Goal: Communication & Community: Answer question/provide support

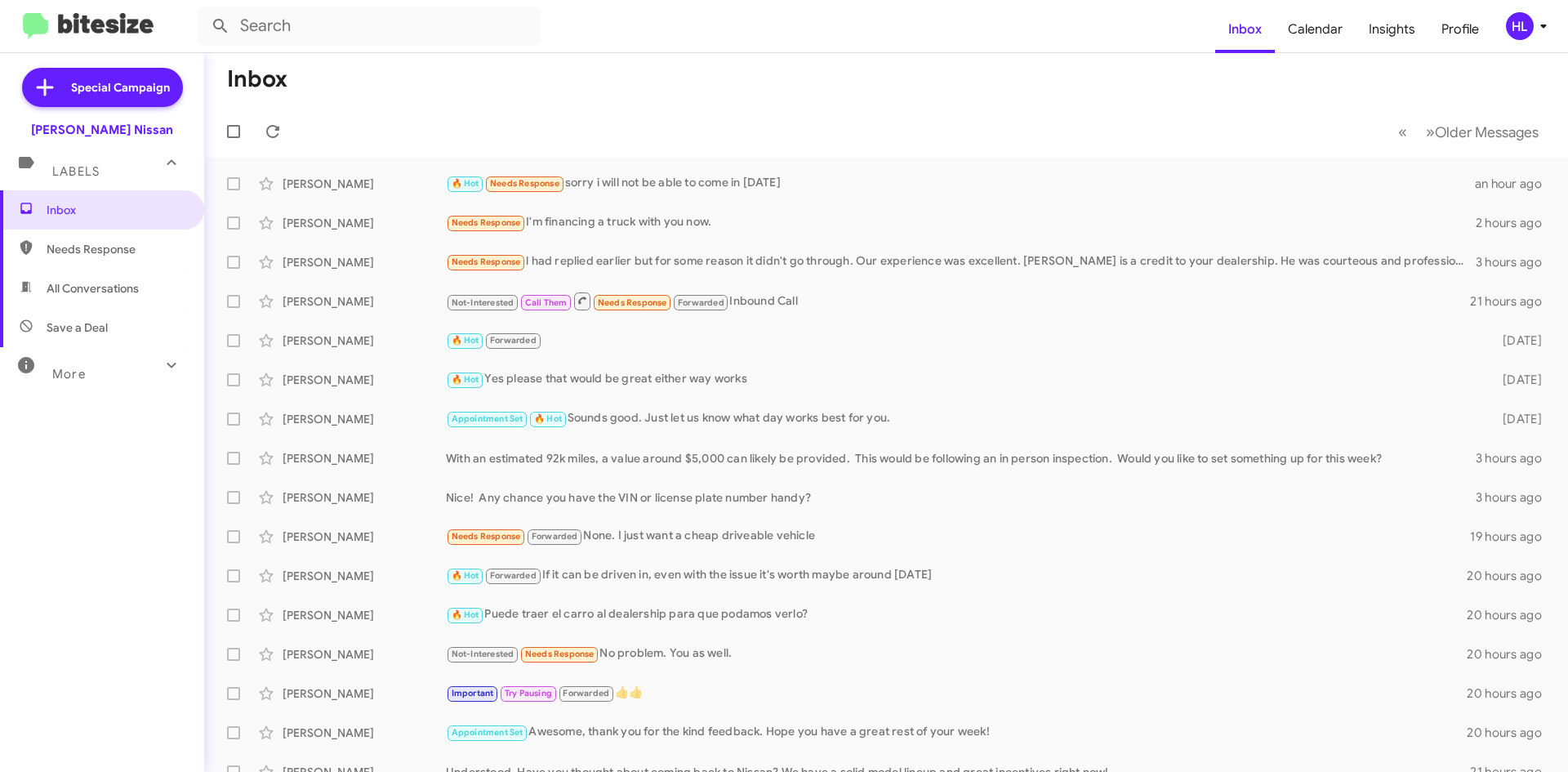
click at [133, 30] on img at bounding box center [88, 26] width 131 height 27
click at [56, 304] on span "All Conversations" at bounding box center [101, 288] width 204 height 39
type input "in:all-conversations"
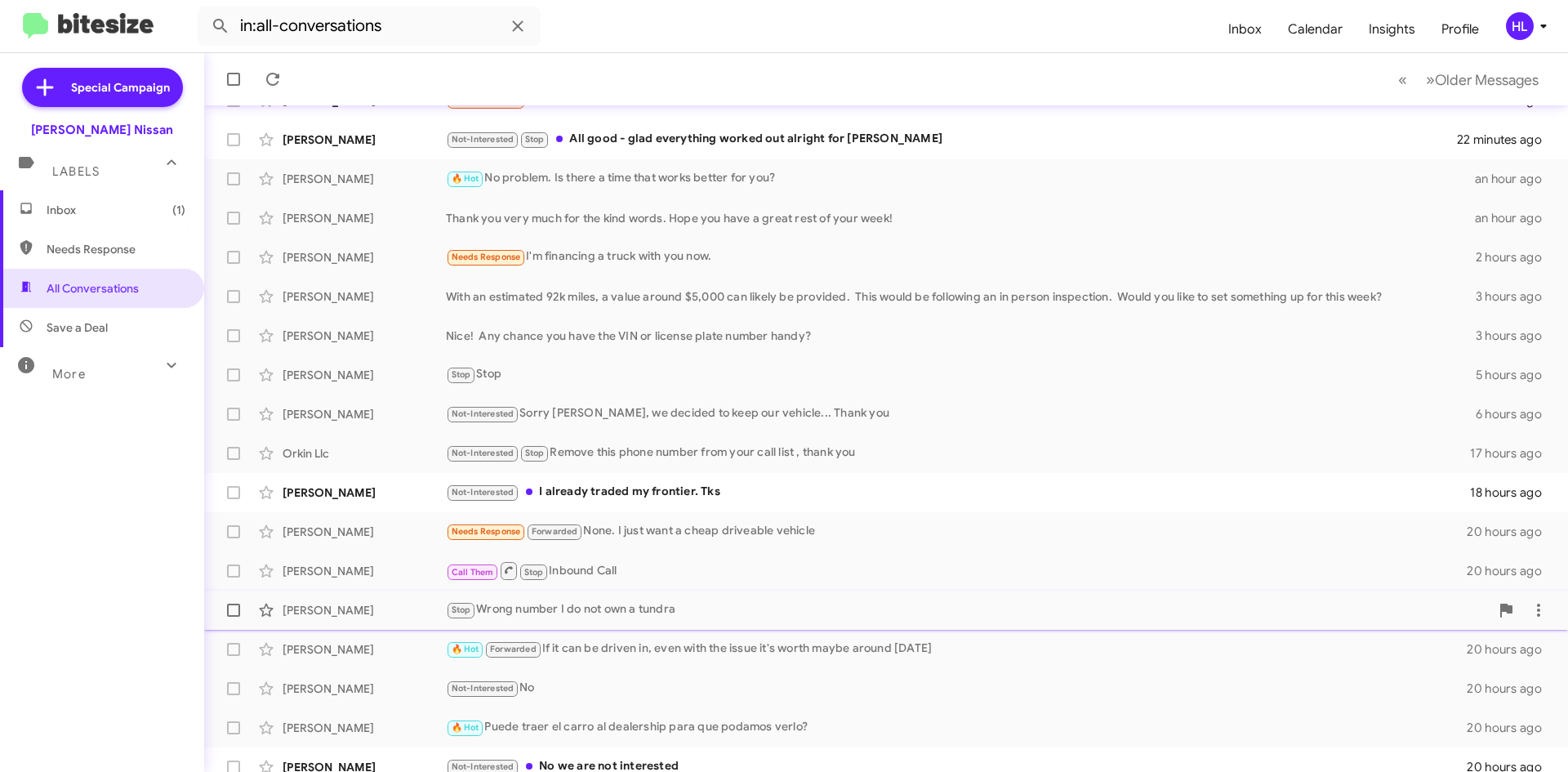
scroll to position [177, 0]
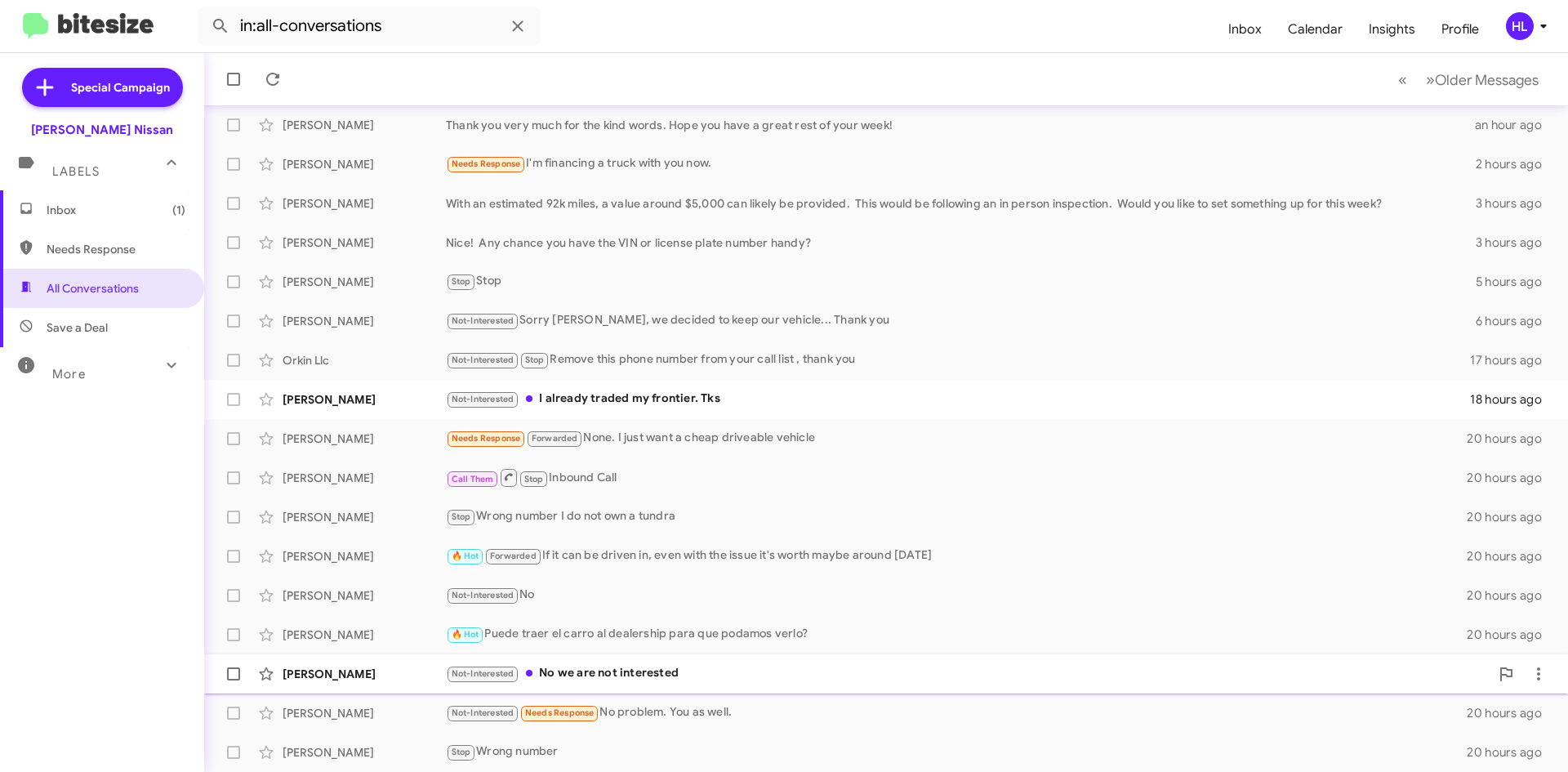
click at [378, 670] on div "[PERSON_NAME]" at bounding box center [364, 674] width 164 height 16
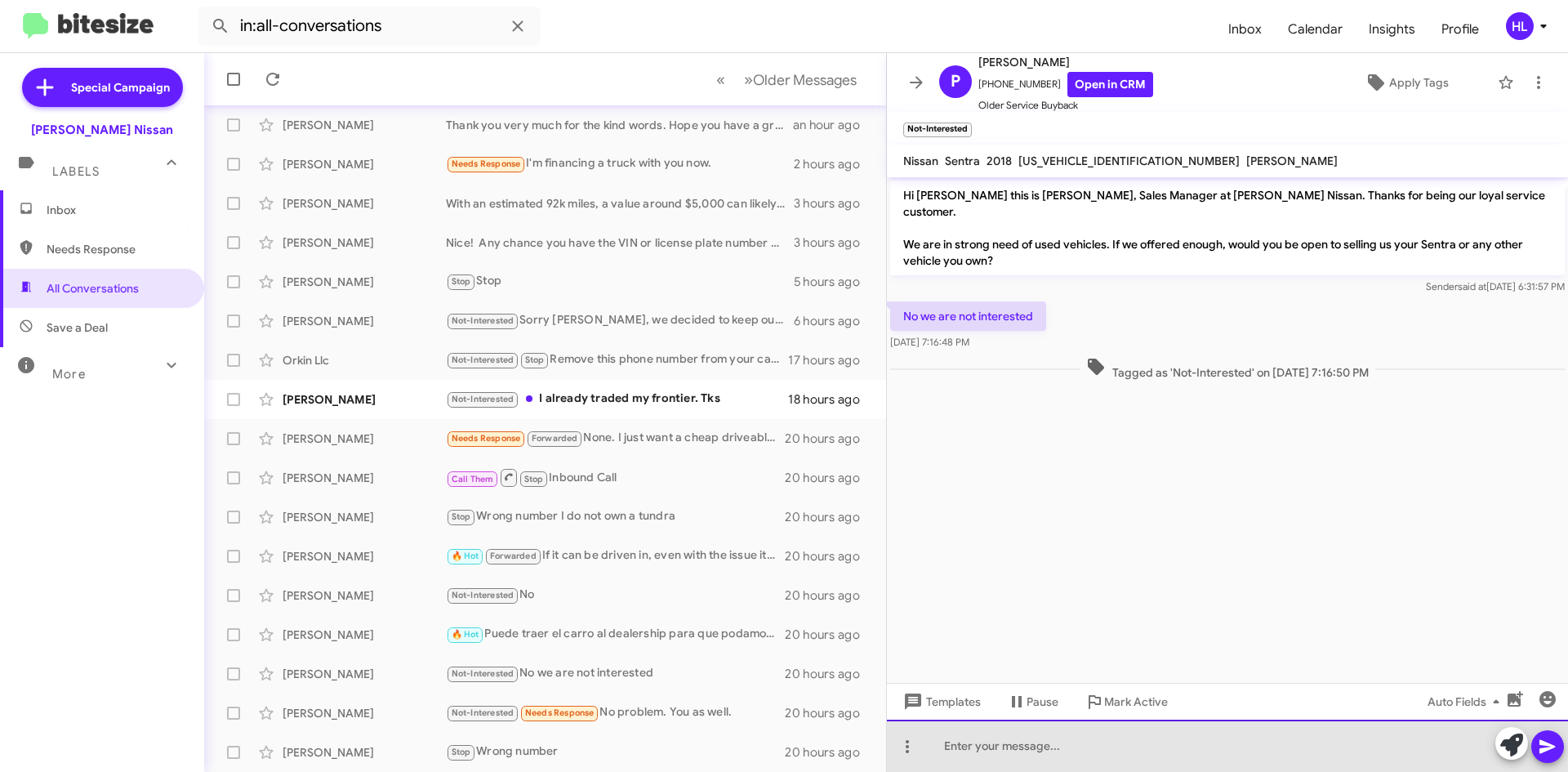
click at [1158, 756] on div at bounding box center [1228, 746] width 681 height 52
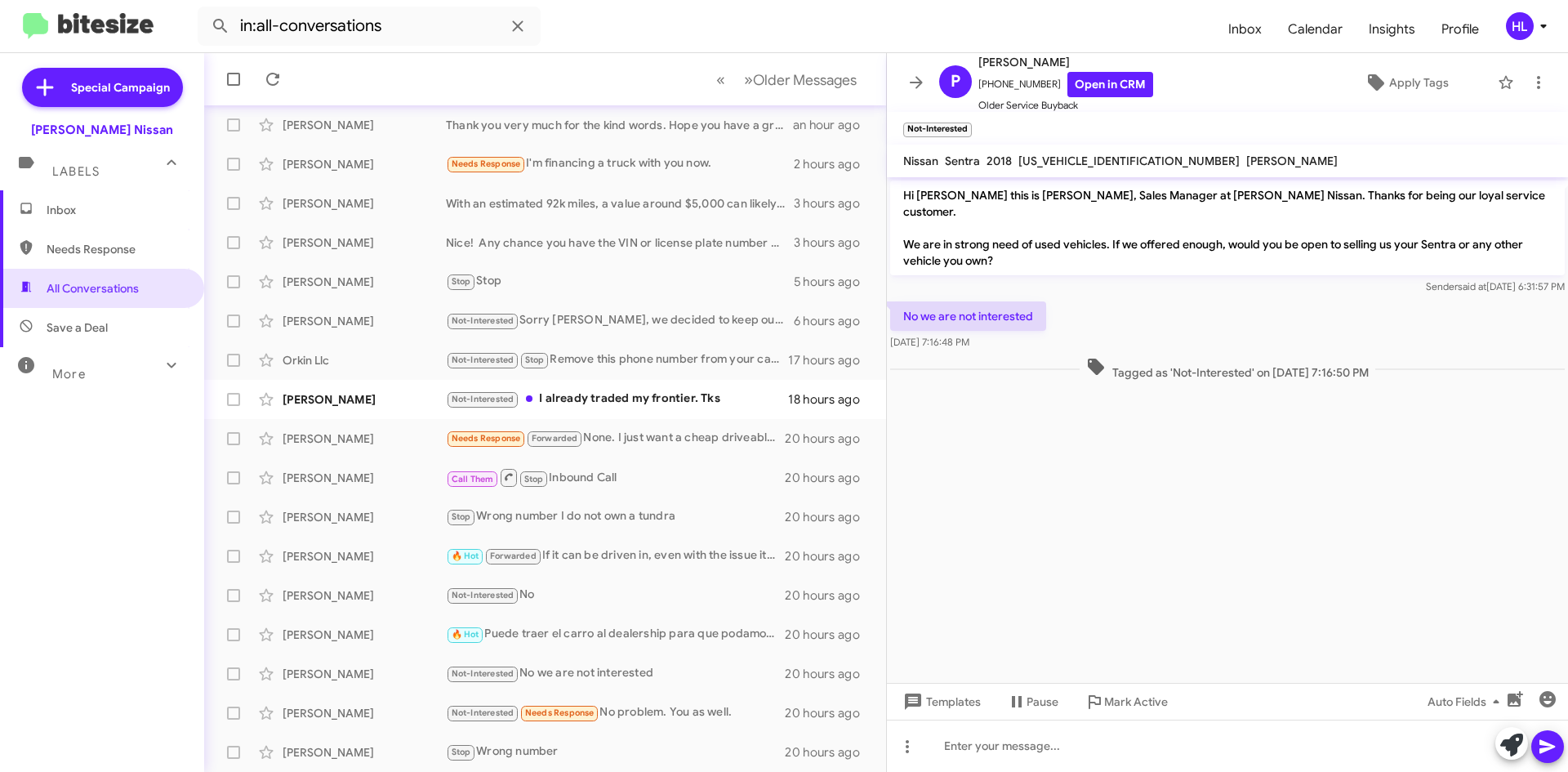
click at [923, 74] on icon at bounding box center [917, 83] width 20 height 20
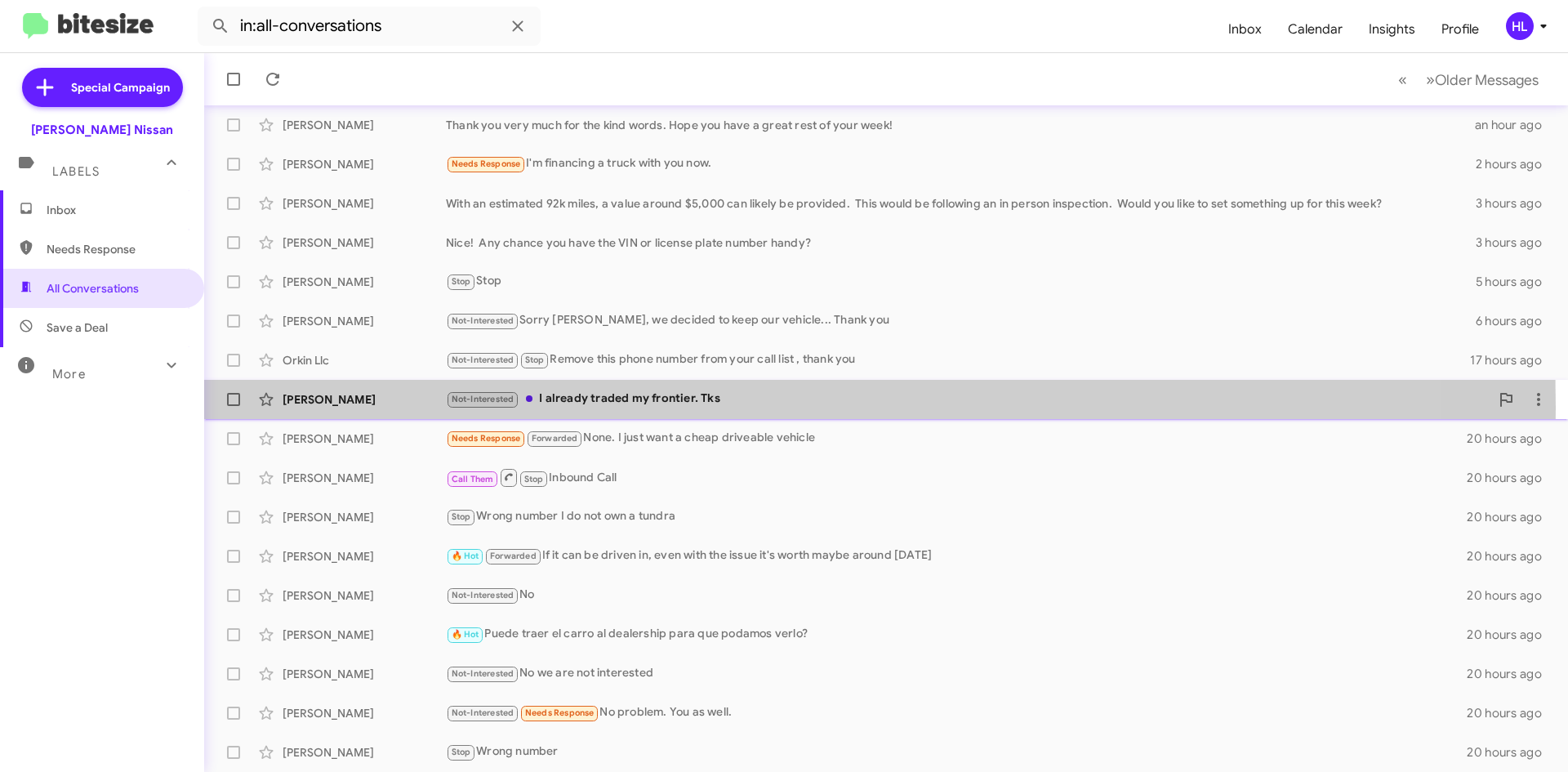
click at [357, 408] on div "[PERSON_NAME] Not-Interested I already traded my frontier. Tks 18 hours ago" at bounding box center [885, 400] width 1338 height 33
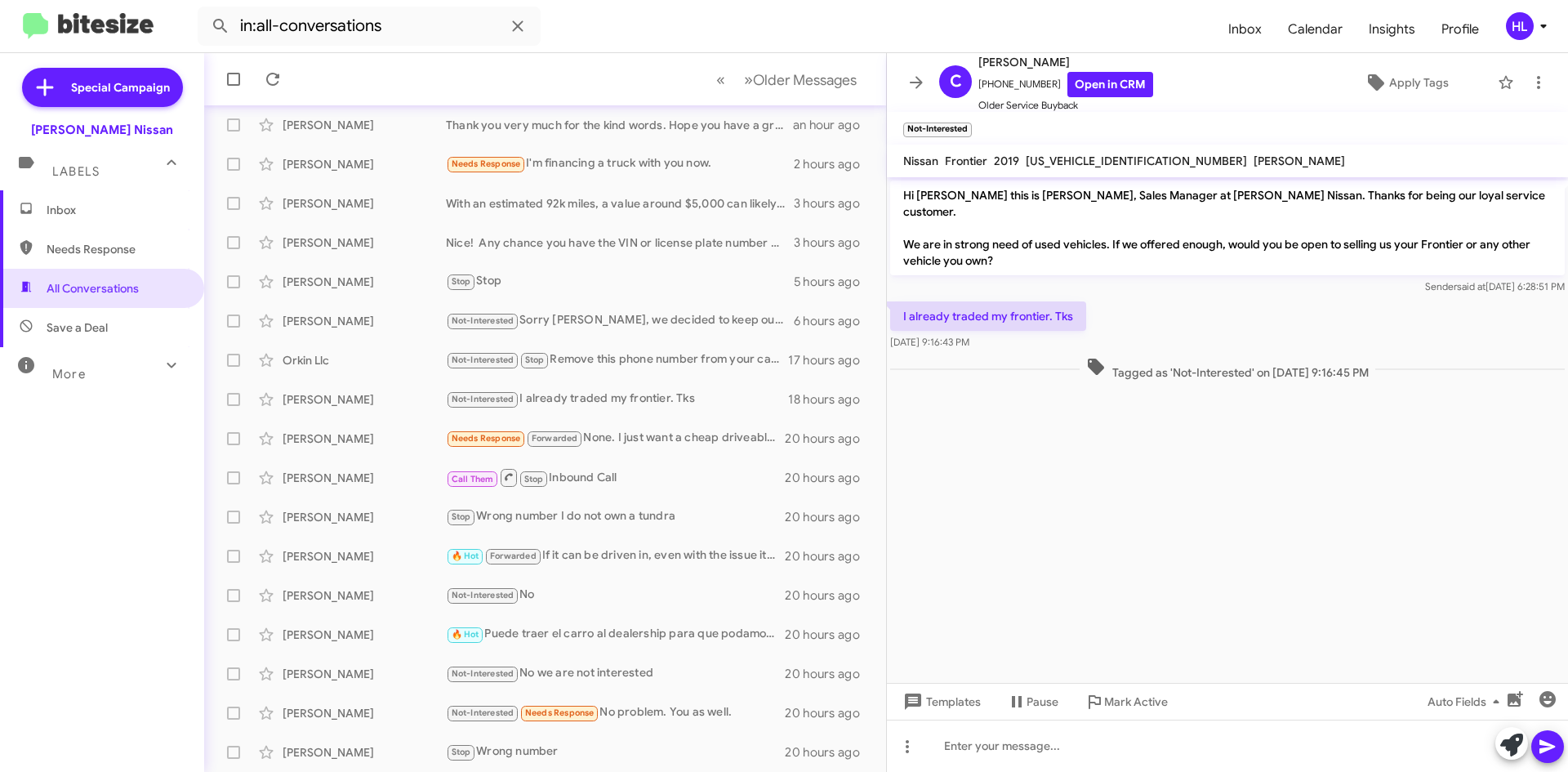
click at [918, 80] on icon at bounding box center [917, 83] width 20 height 20
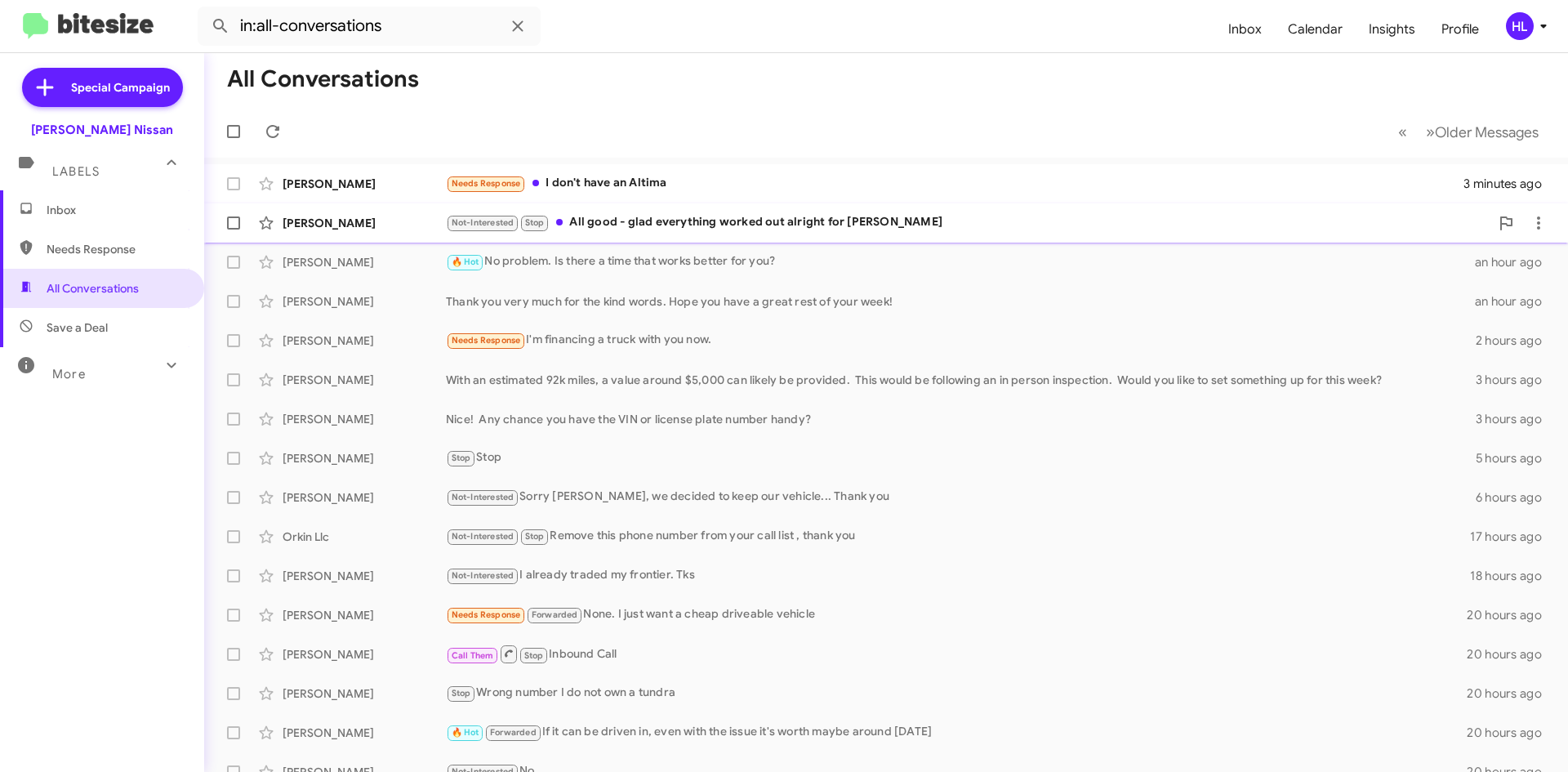
click at [390, 221] on div "[PERSON_NAME]" at bounding box center [364, 223] width 164 height 16
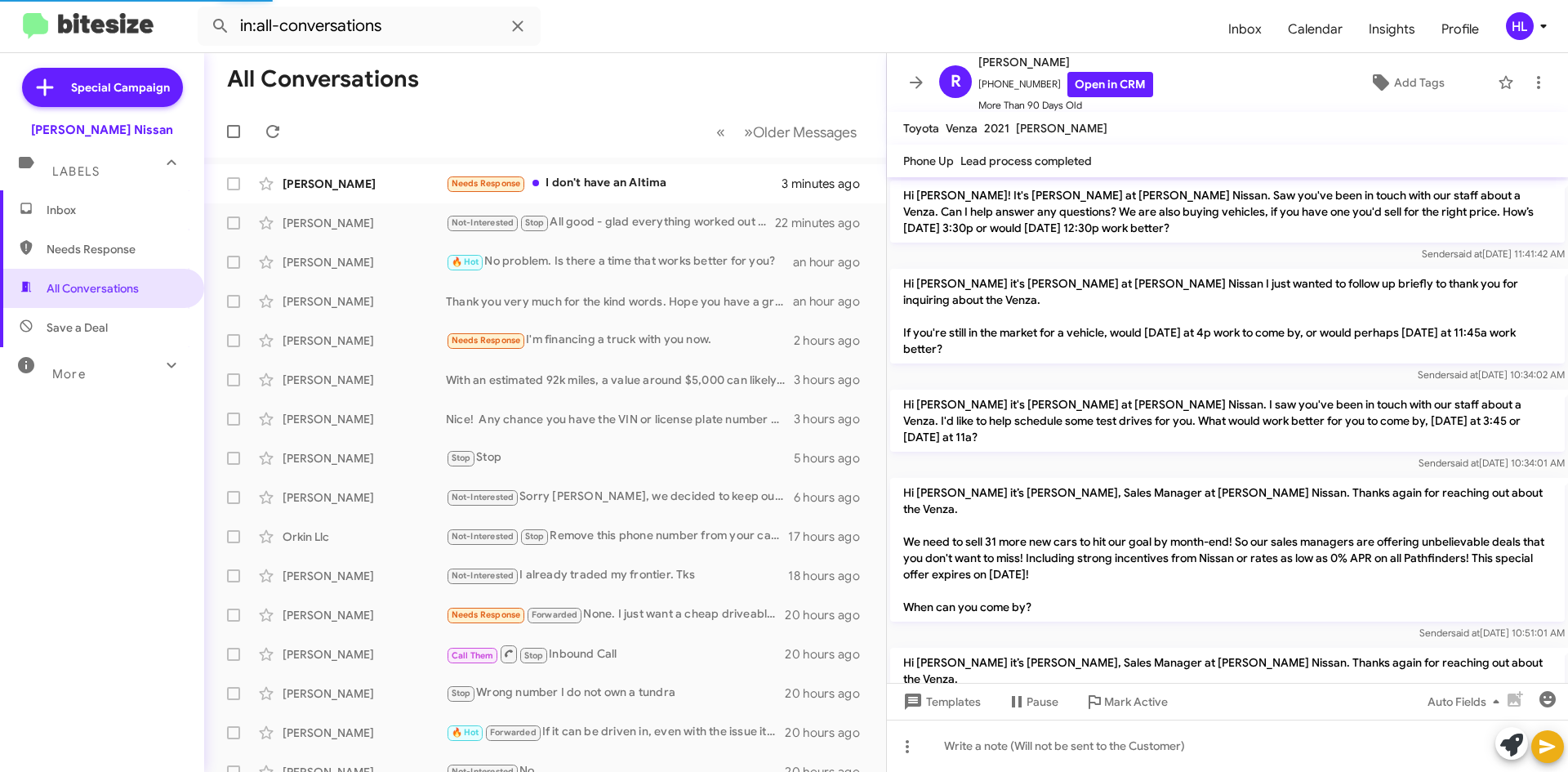
scroll to position [1274, 0]
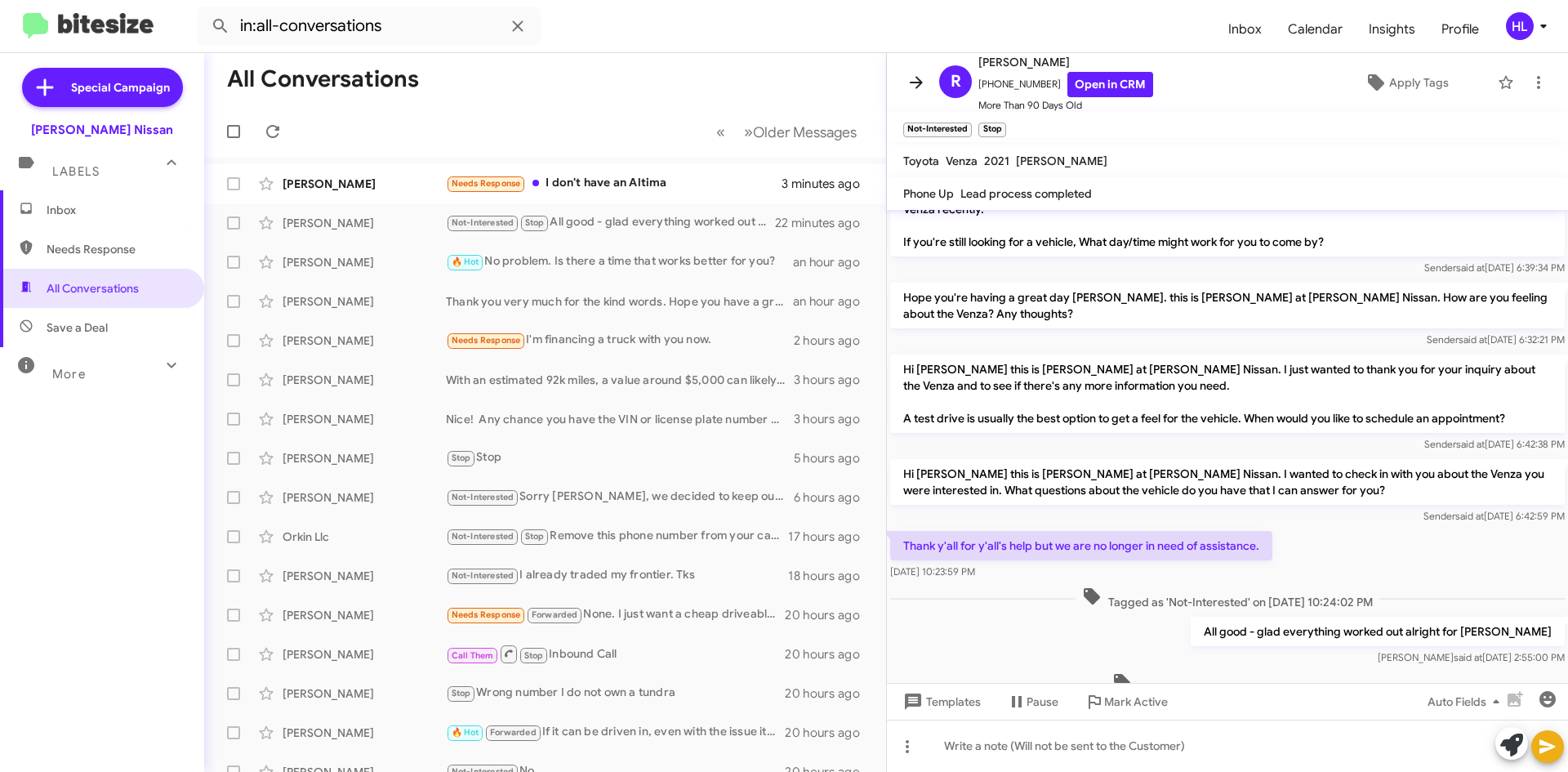
click at [913, 84] on icon at bounding box center [917, 83] width 20 height 20
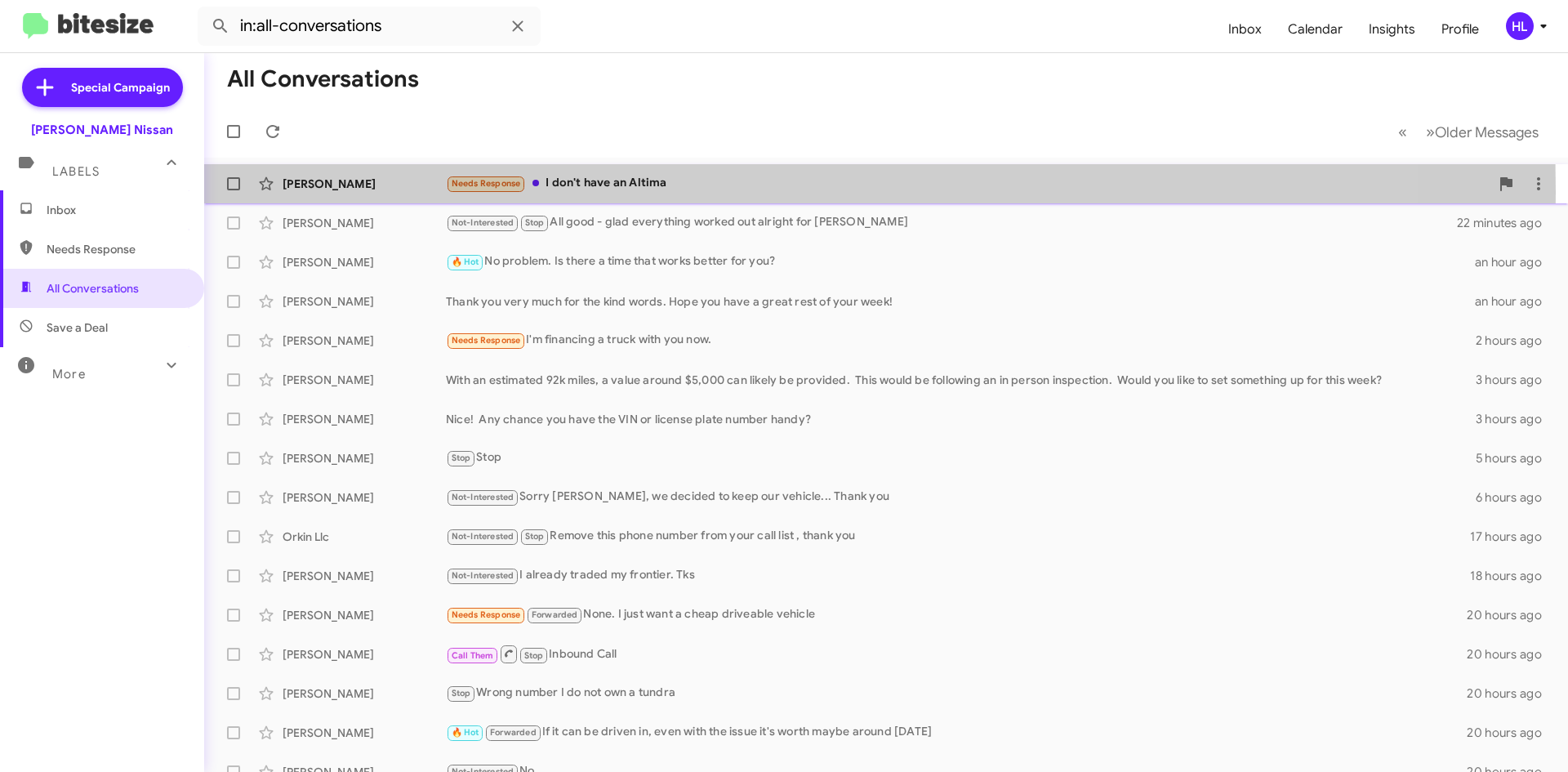
click at [345, 192] on div "[PERSON_NAME]" at bounding box center [364, 184] width 164 height 16
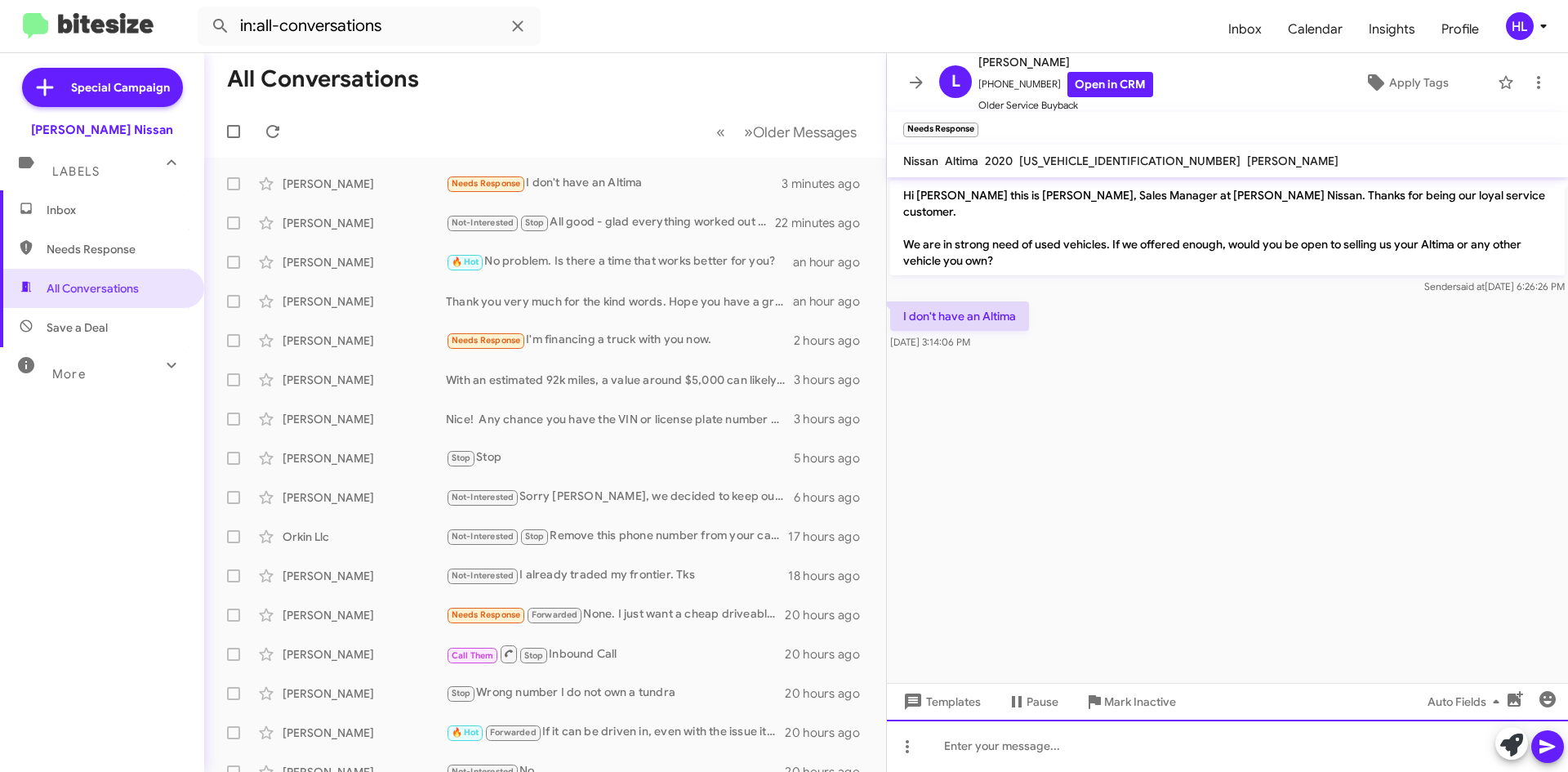
click at [1084, 738] on div at bounding box center [1228, 746] width 681 height 52
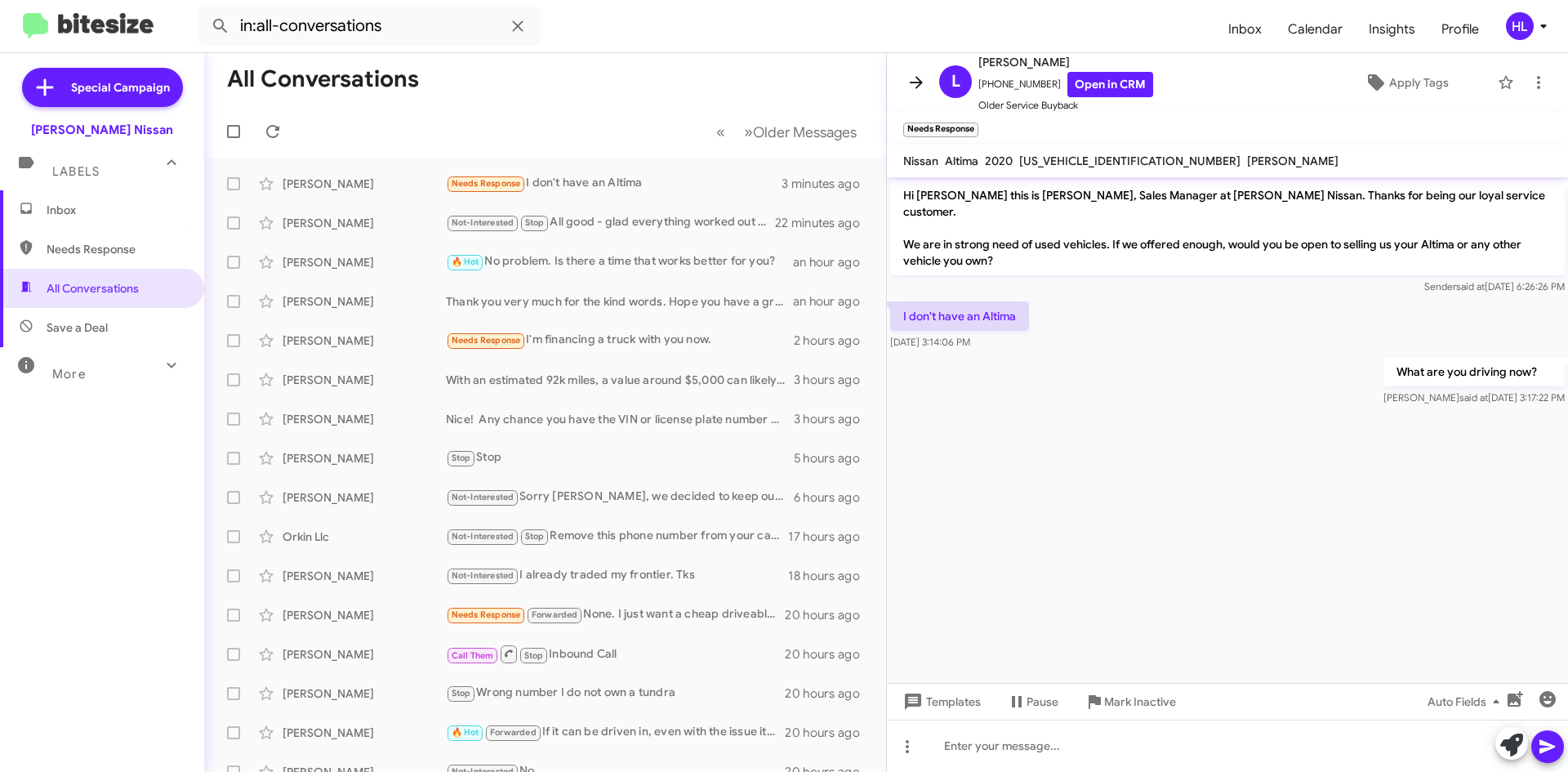
click at [907, 76] on icon at bounding box center [917, 83] width 20 height 20
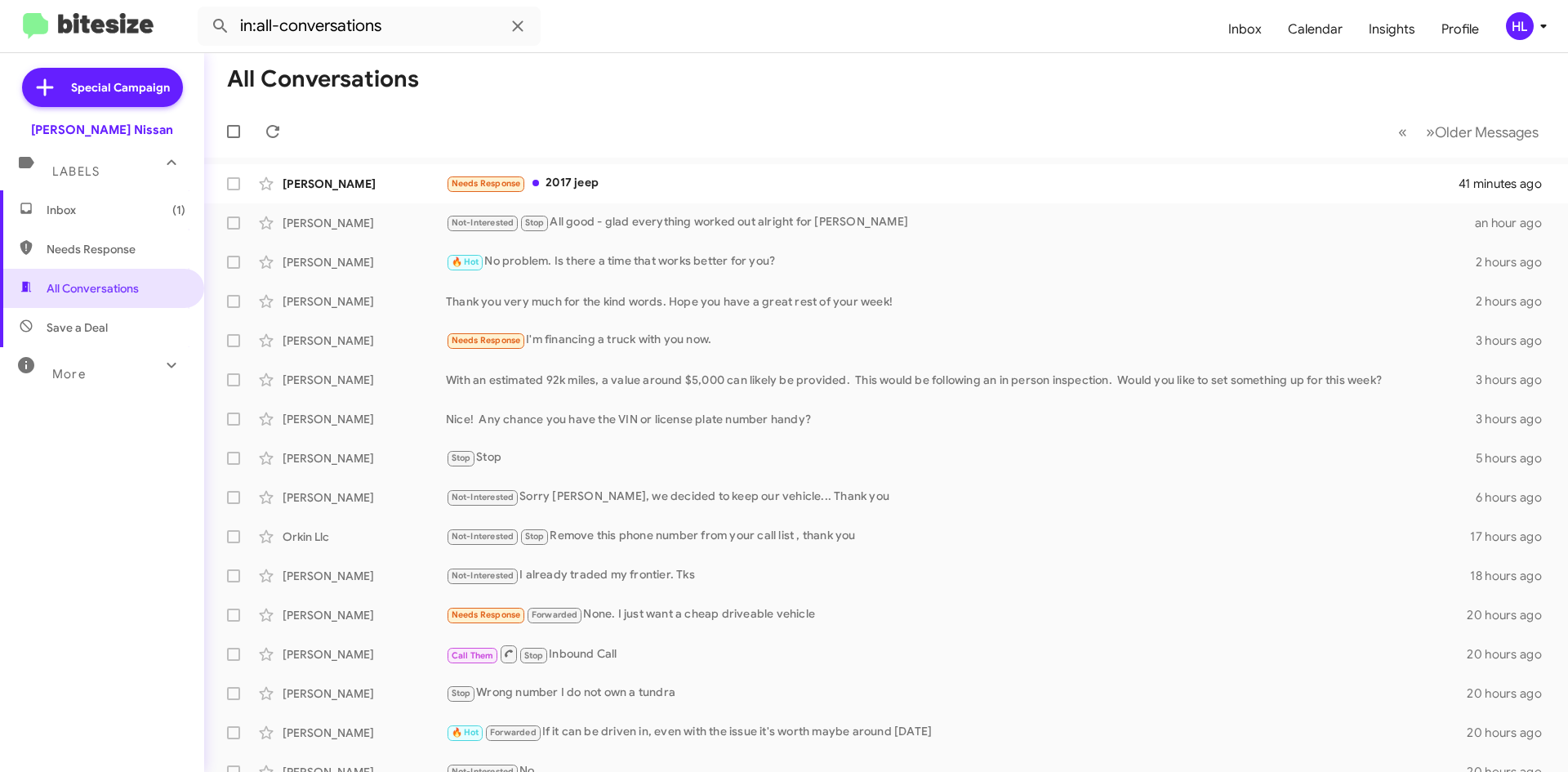
click at [414, 163] on mat-action-list "[PERSON_NAME] Needs Response 2017 jeep 41 minutes ago [PERSON_NAME] Not-Interes…" at bounding box center [885, 553] width 1363 height 791
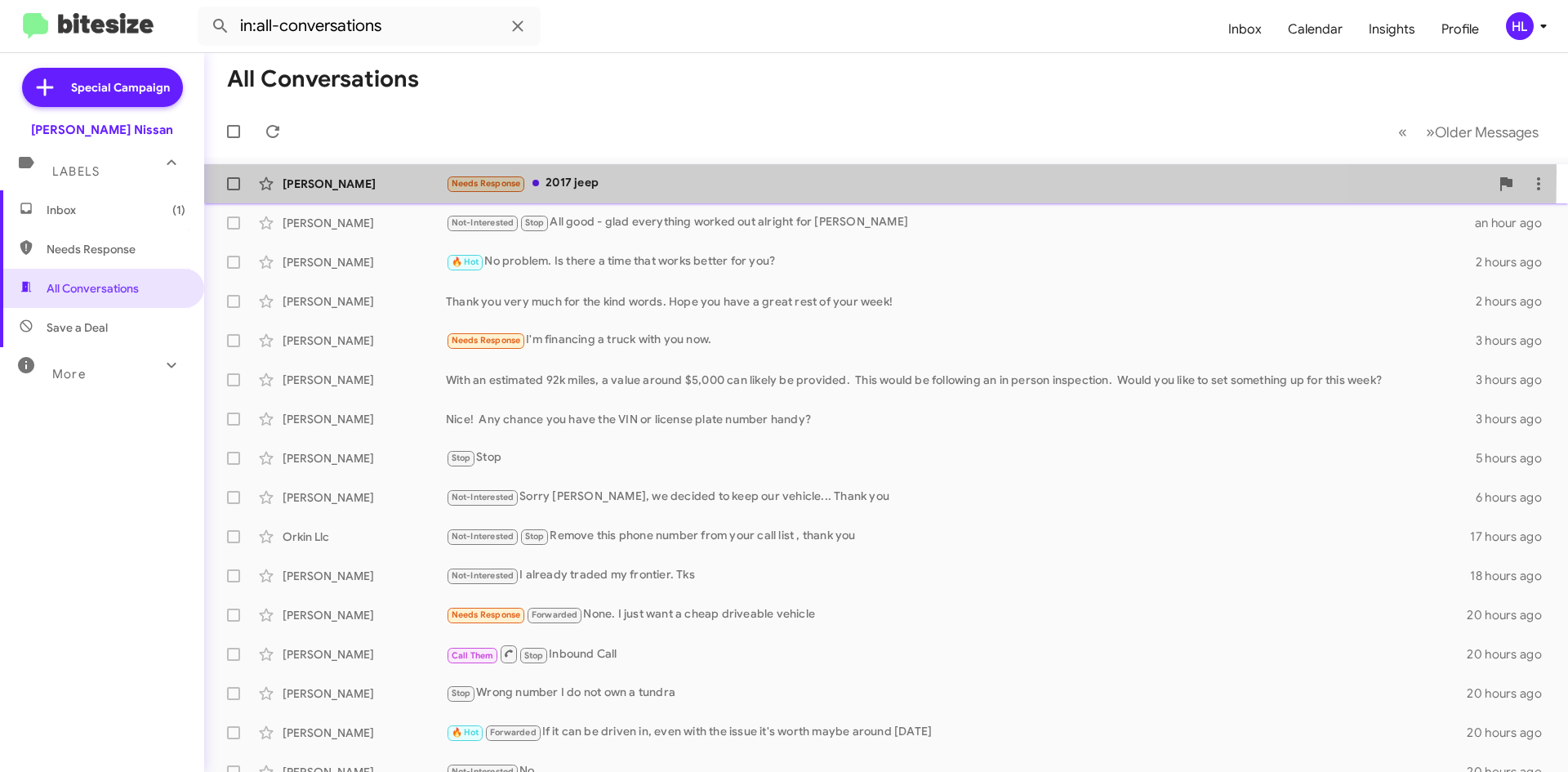
click at [414, 172] on div "[PERSON_NAME] Needs Response 2017 jeep 41 minutes ago" at bounding box center [885, 184] width 1338 height 33
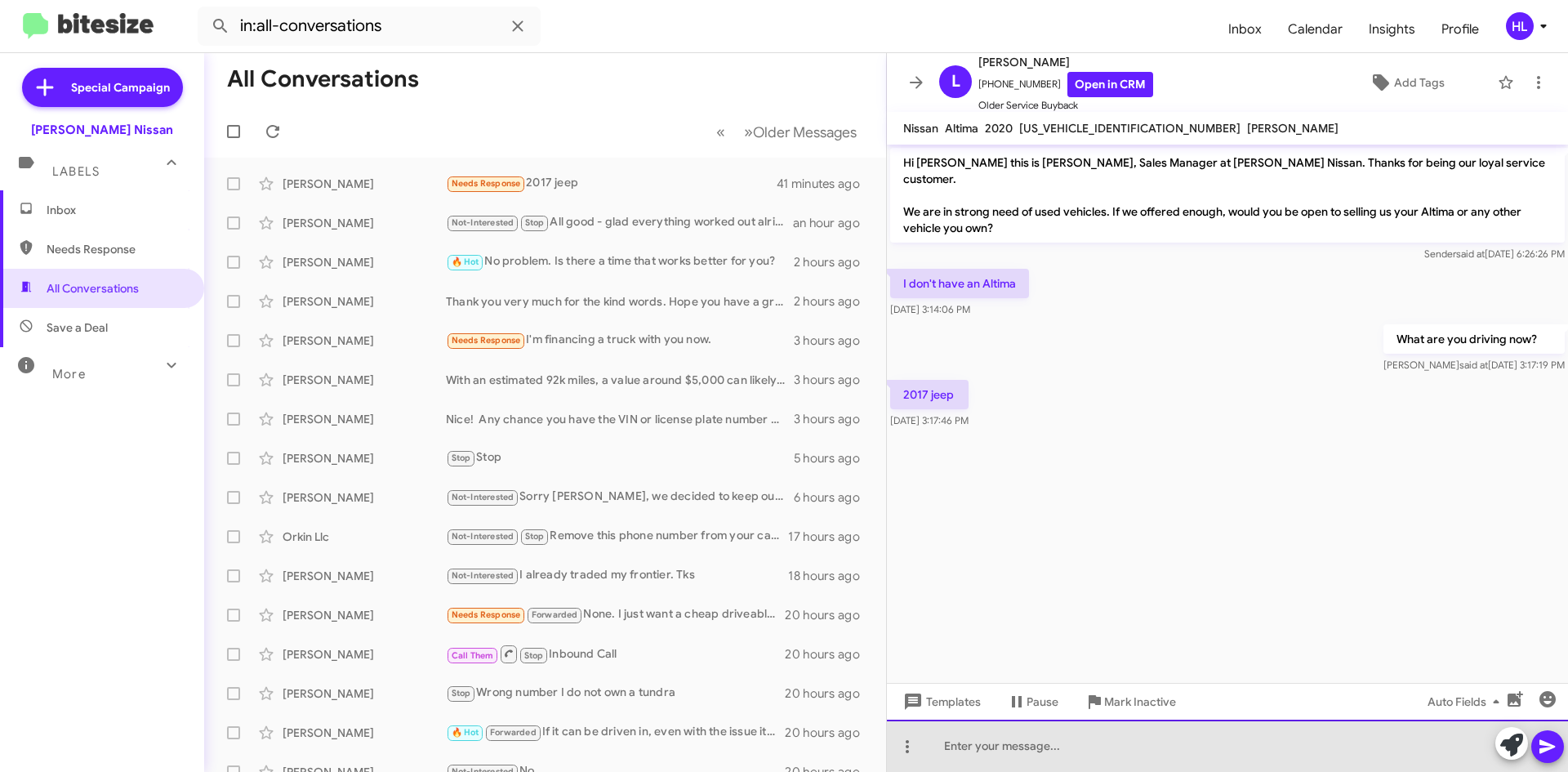
click at [1105, 755] on div at bounding box center [1228, 746] width 681 height 52
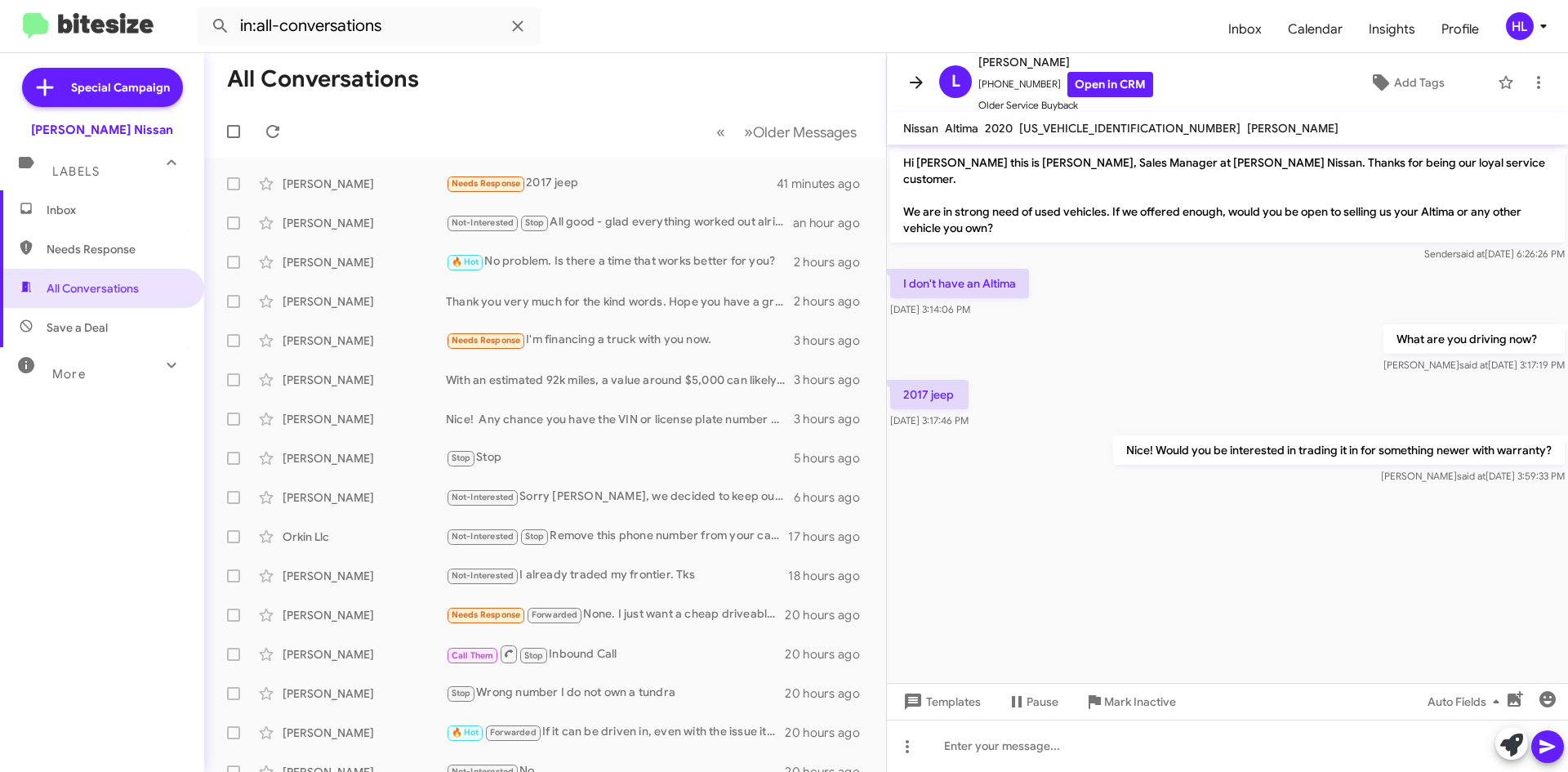
click at [923, 94] on button at bounding box center [917, 83] width 33 height 33
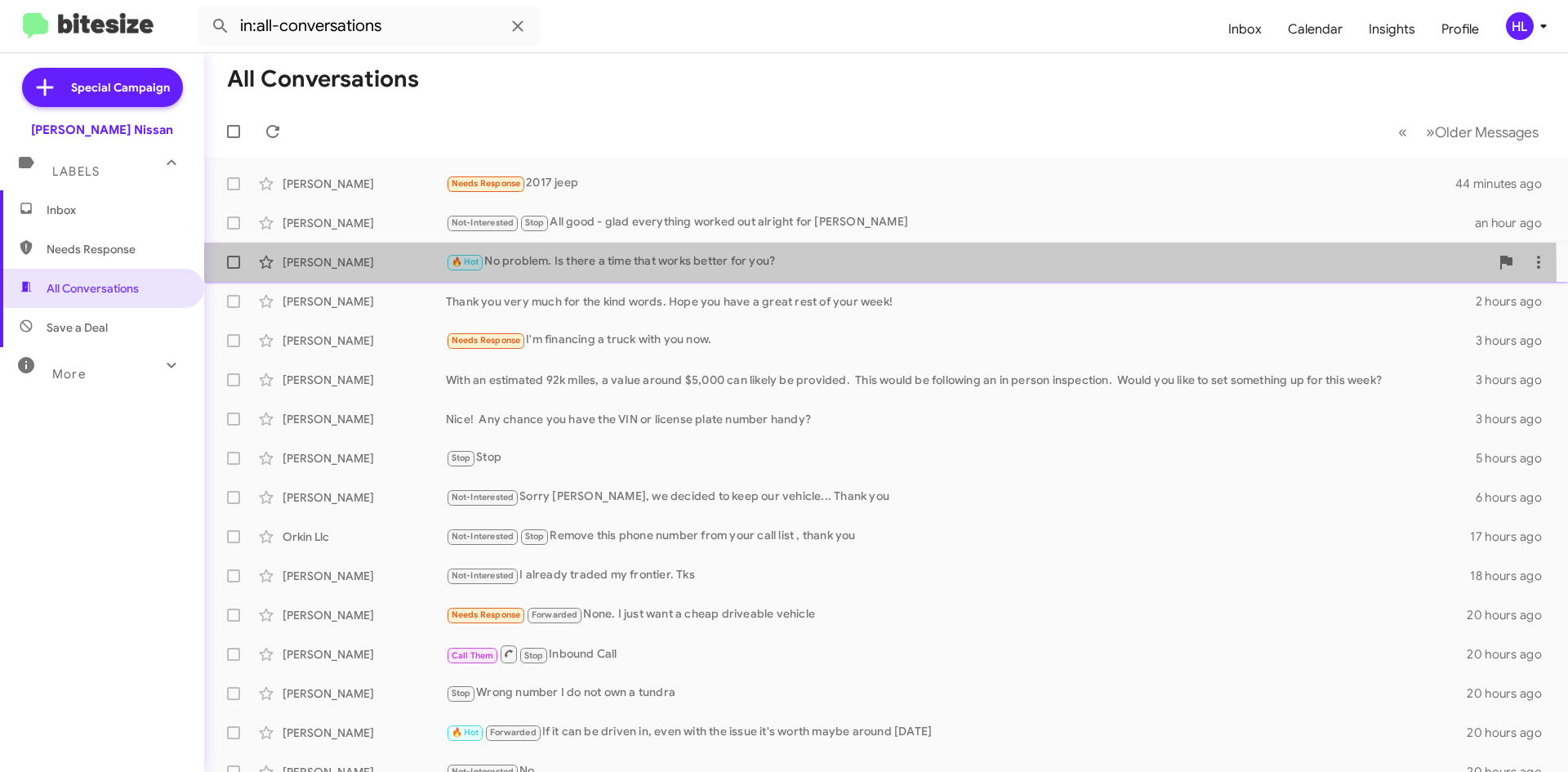
click at [345, 274] on div "[PERSON_NAME] 🔥 Hot No problem. Is there a time that works better for you? 2 ho…" at bounding box center [885, 262] width 1338 height 33
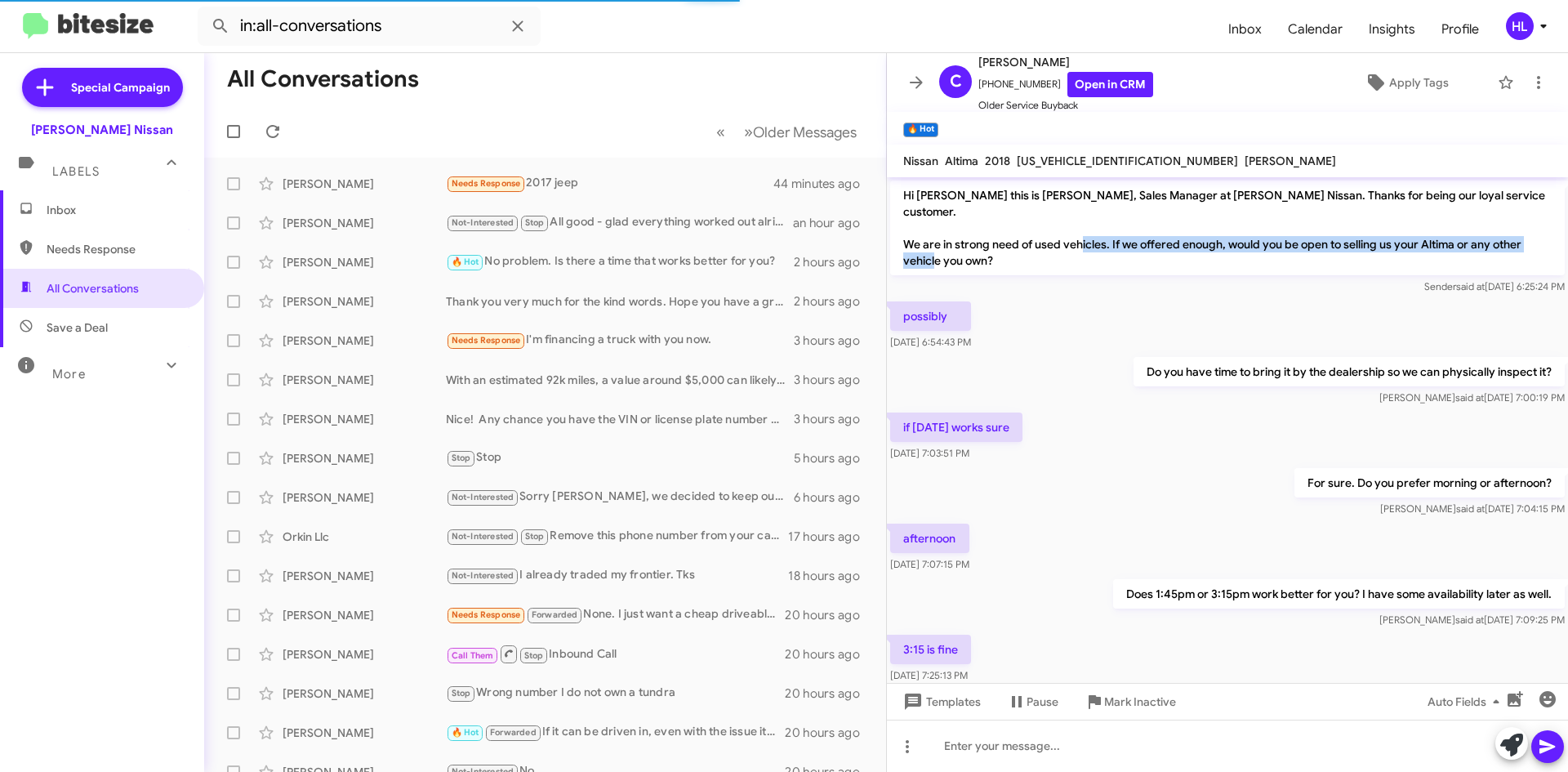
drag, startPoint x: 1123, startPoint y: 228, endPoint x: 1070, endPoint y: 246, distance: 56.0
click at [1070, 246] on p "Hi [PERSON_NAME] this is [PERSON_NAME], Sales Manager at [PERSON_NAME] Nissan. …" at bounding box center [1228, 228] width 674 height 95
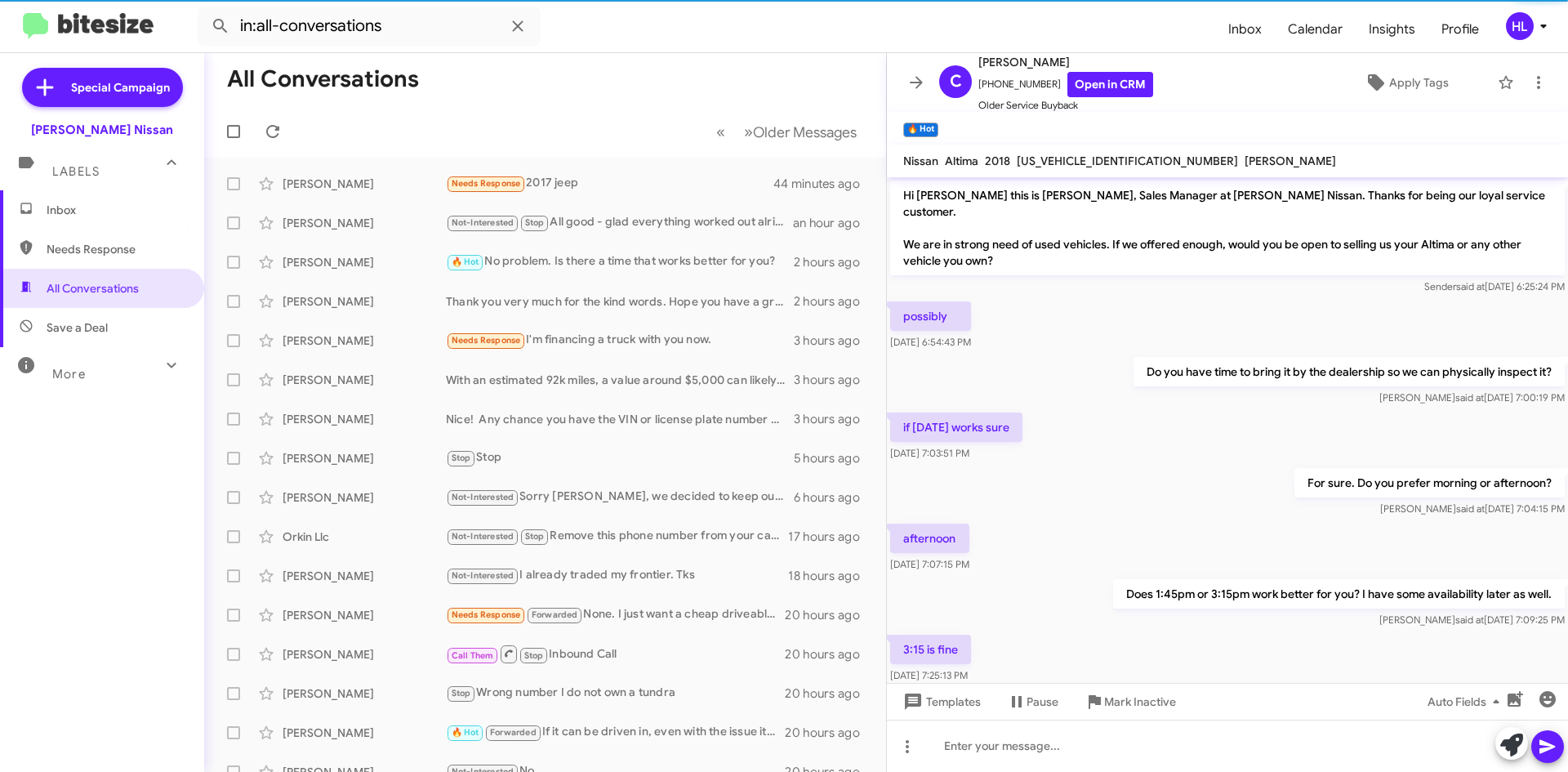
click at [1157, 278] on div "Sender said at [DATE] 6:25:24 PM" at bounding box center [1228, 287] width 674 height 16
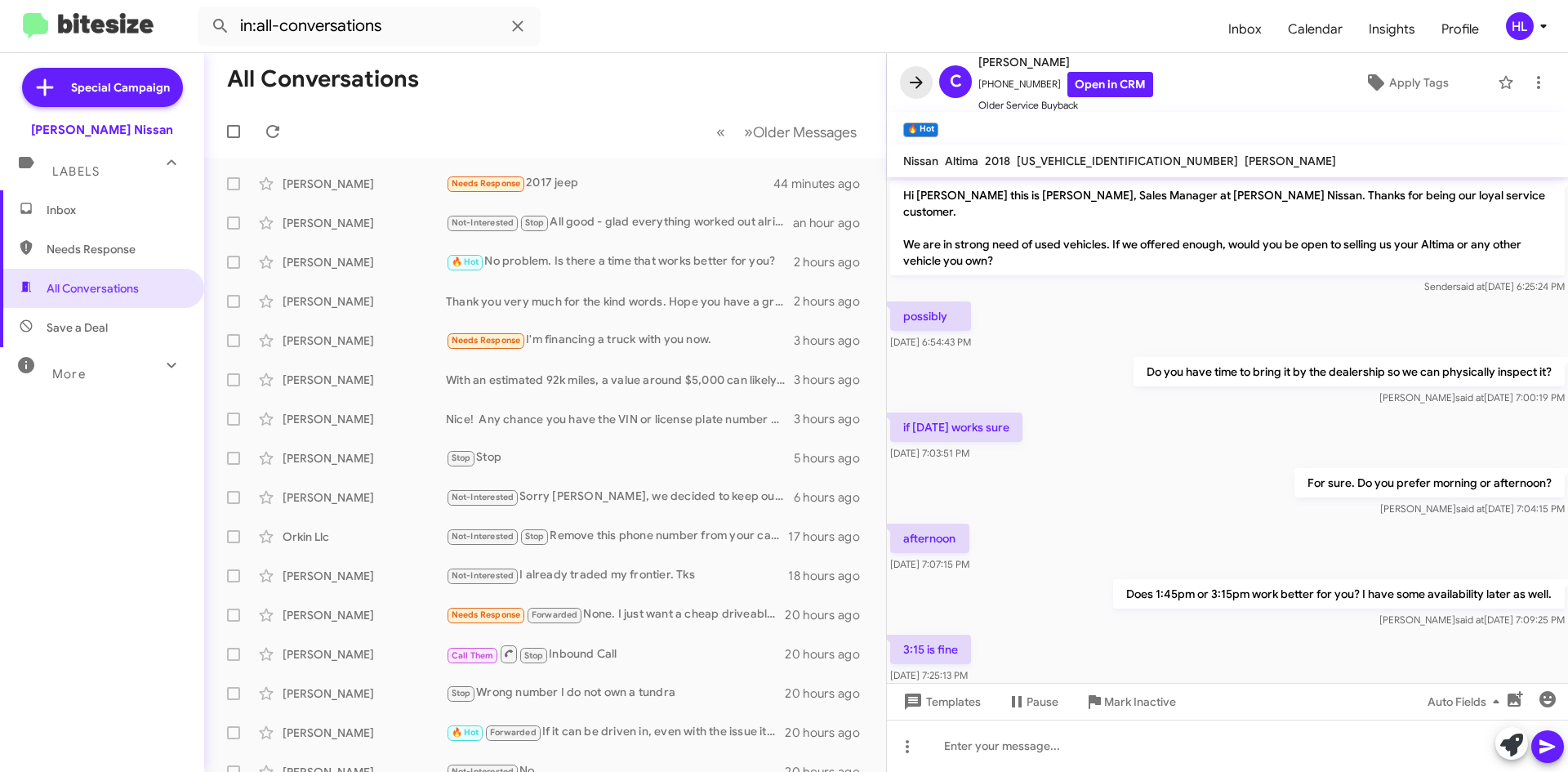
click at [917, 81] on icon at bounding box center [917, 83] width 20 height 20
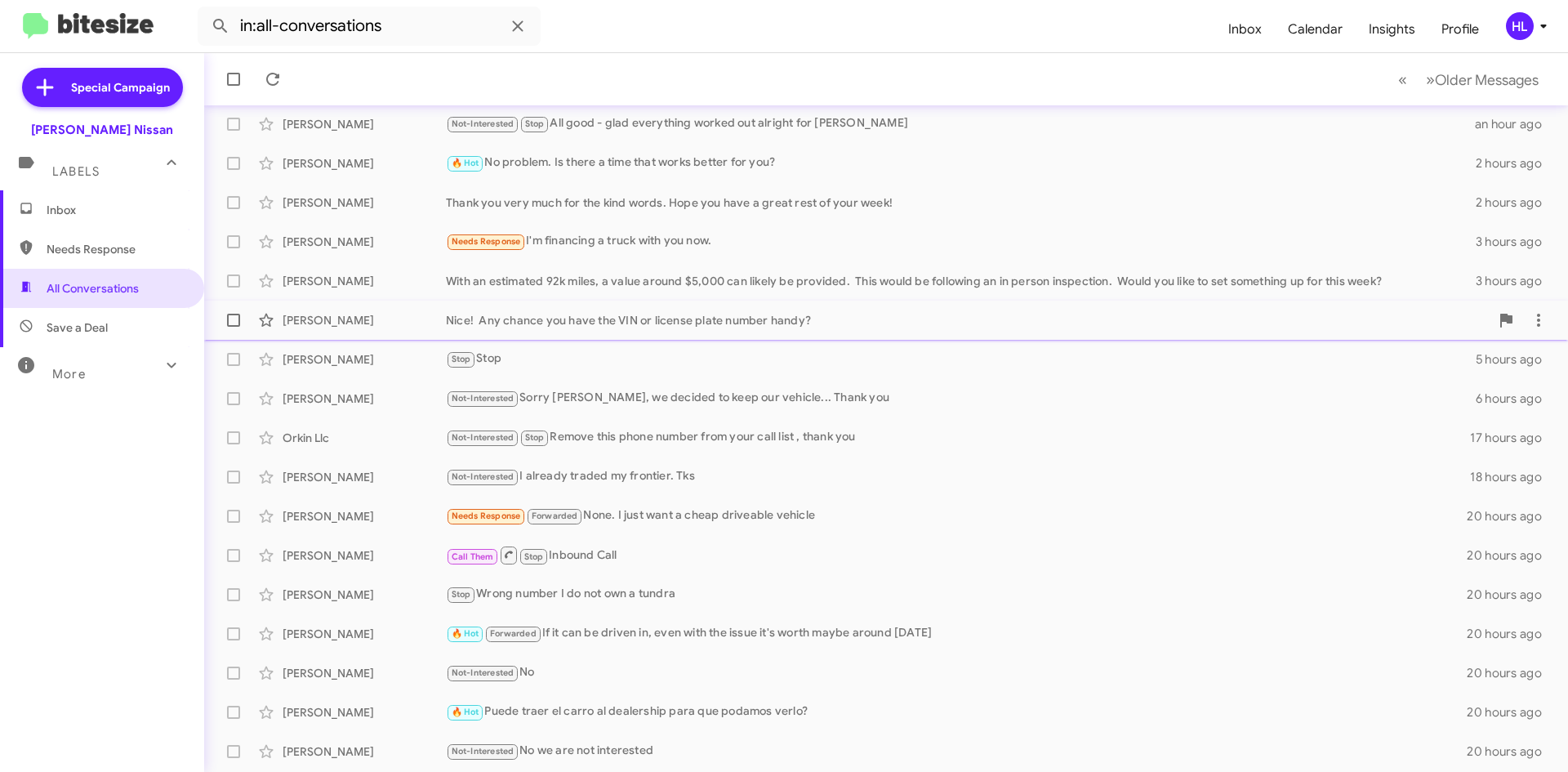
scroll to position [177, 0]
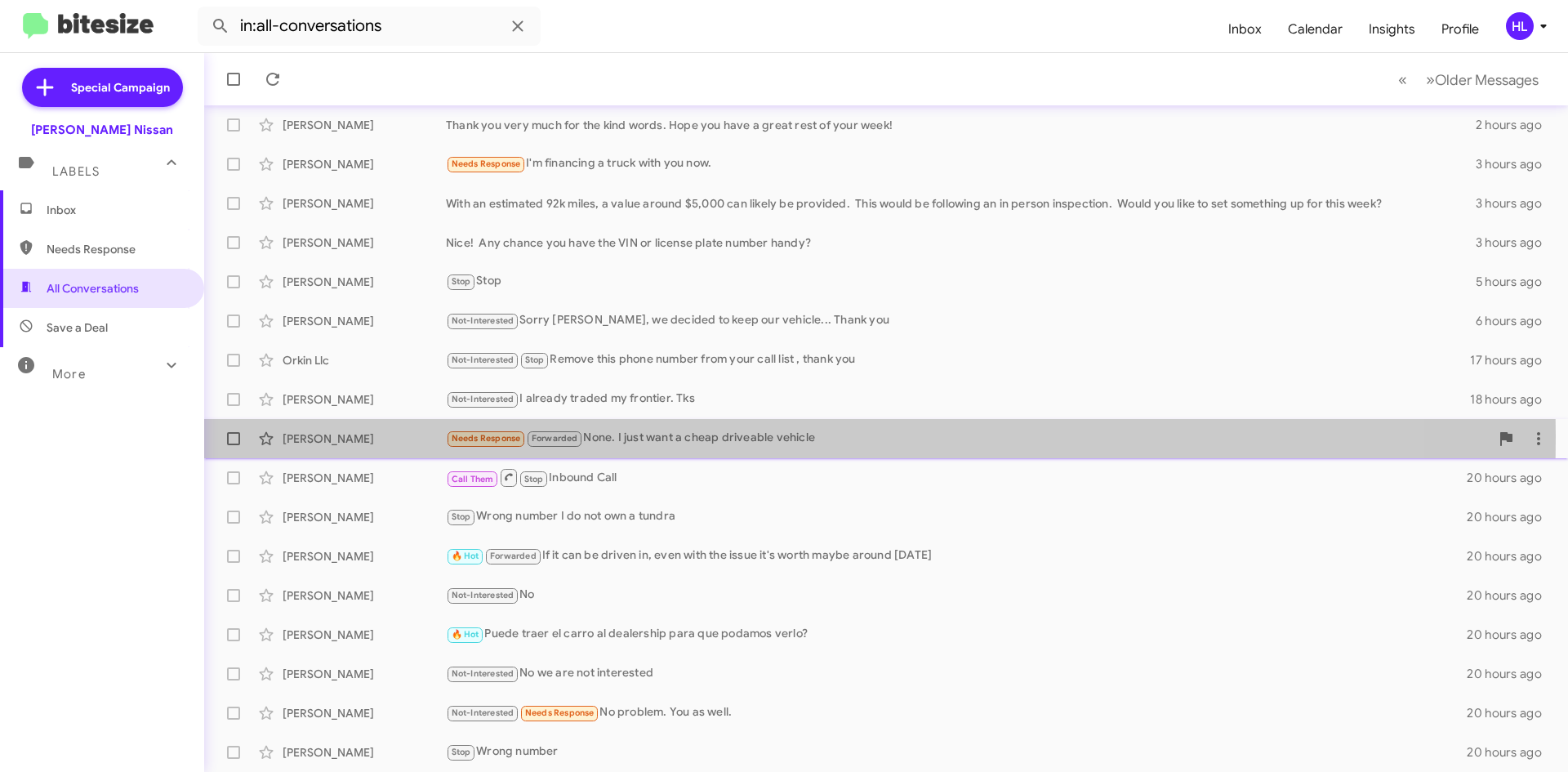
click at [349, 436] on div "[PERSON_NAME]" at bounding box center [364, 439] width 164 height 16
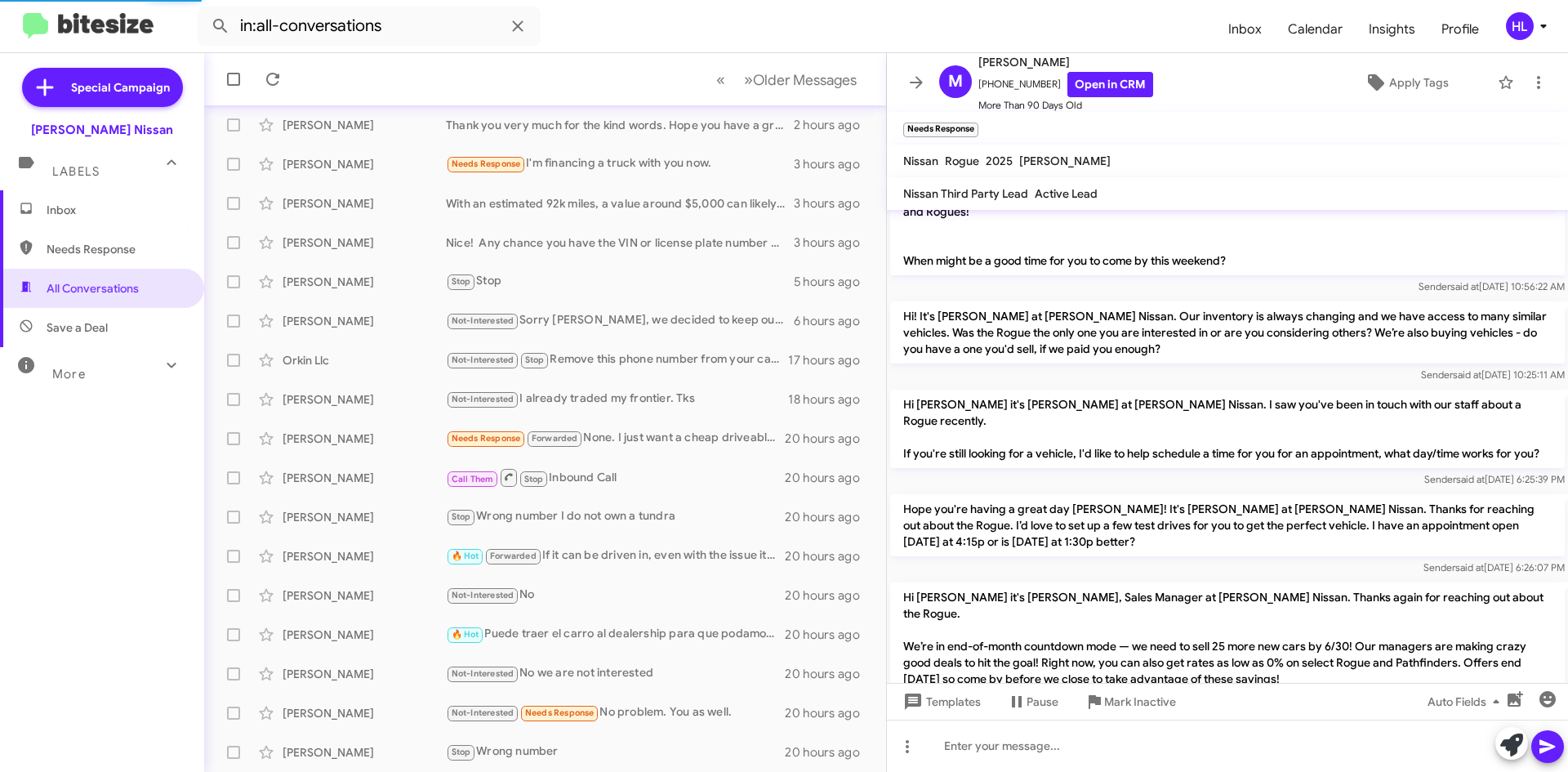
scroll to position [82, 0]
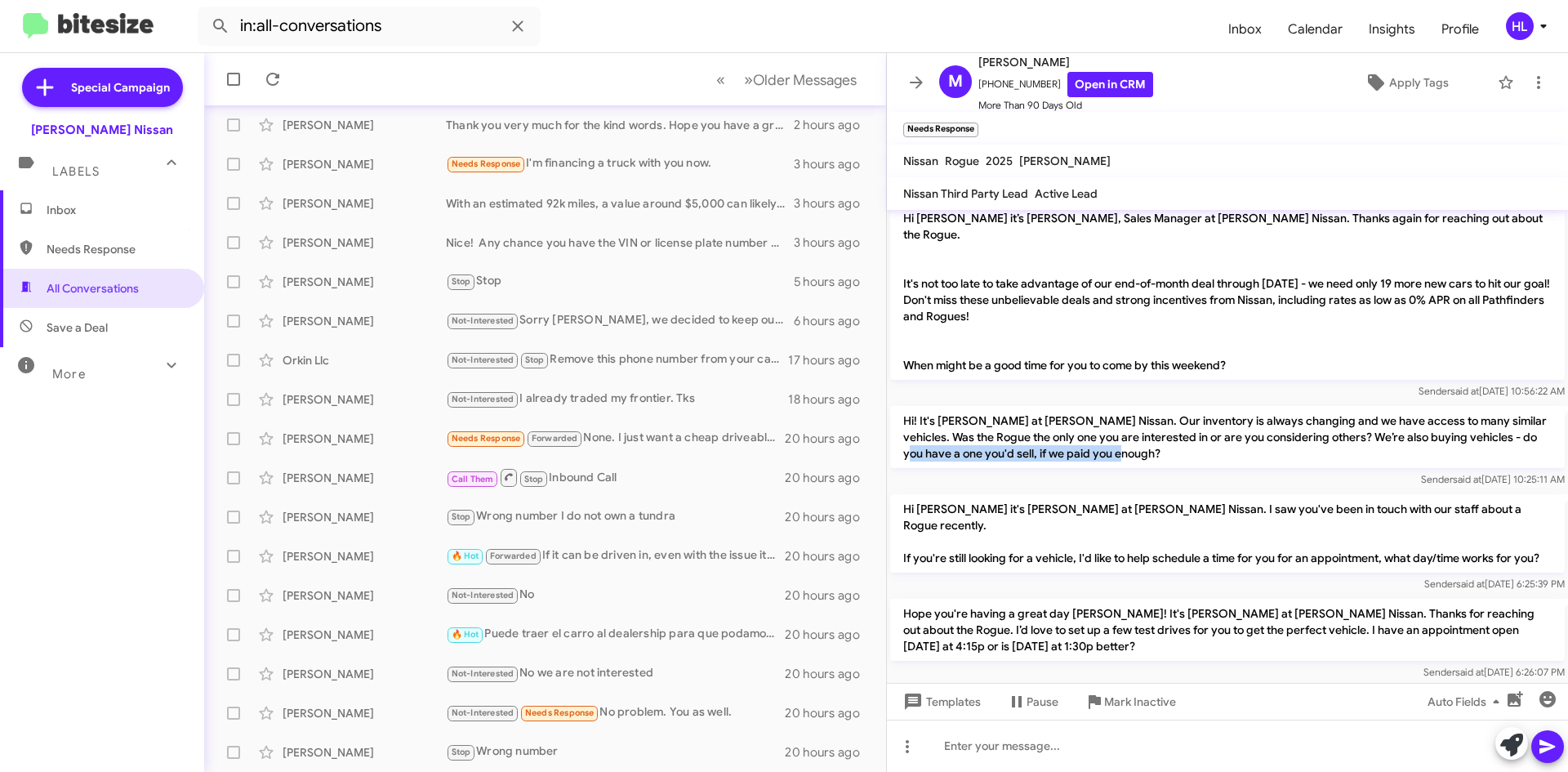
drag, startPoint x: 1179, startPoint y: 450, endPoint x: 925, endPoint y: 436, distance: 254.4
click at [925, 436] on p "Hi! It's [PERSON_NAME] at [PERSON_NAME] Nissan. Our inventory is always changin…" at bounding box center [1228, 437] width 674 height 62
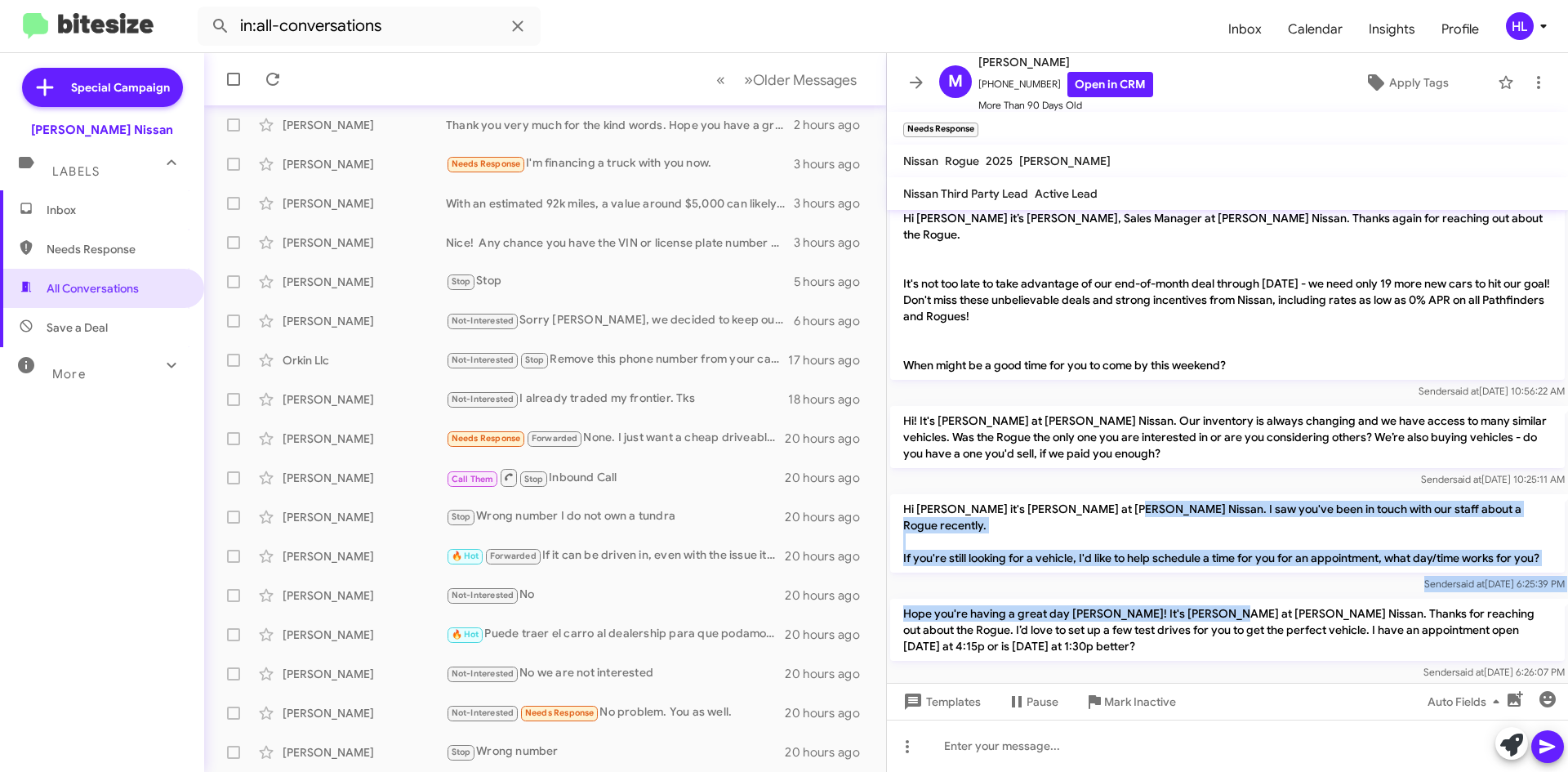
drag, startPoint x: 1114, startPoint y: 498, endPoint x: 1205, endPoint y: 368, distance: 158.7
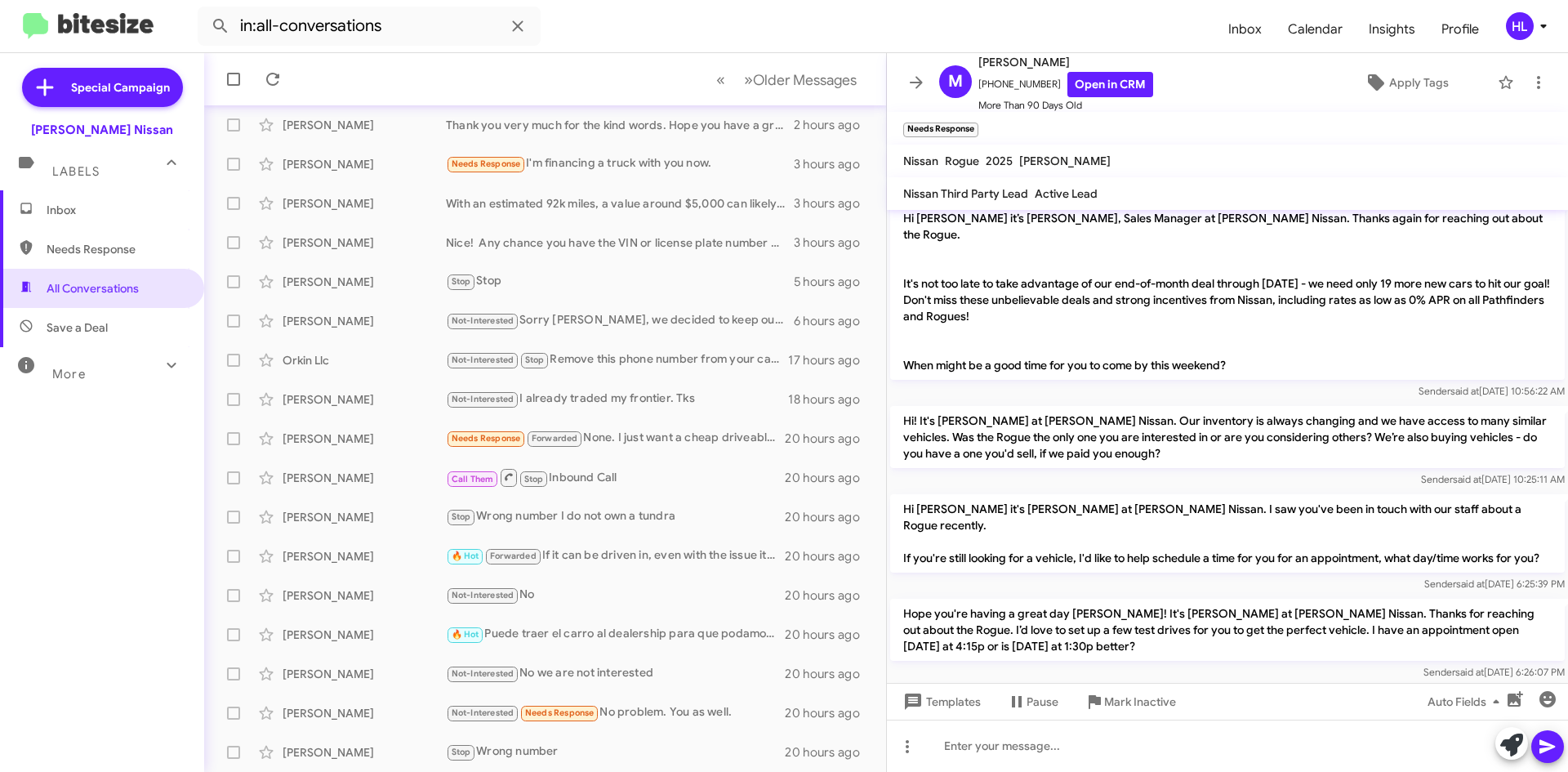
click at [1198, 327] on p "Hi [PERSON_NAME] it’s [PERSON_NAME], Sales Manager at [PERSON_NAME] Nissan. Tha…" at bounding box center [1228, 291] width 674 height 177
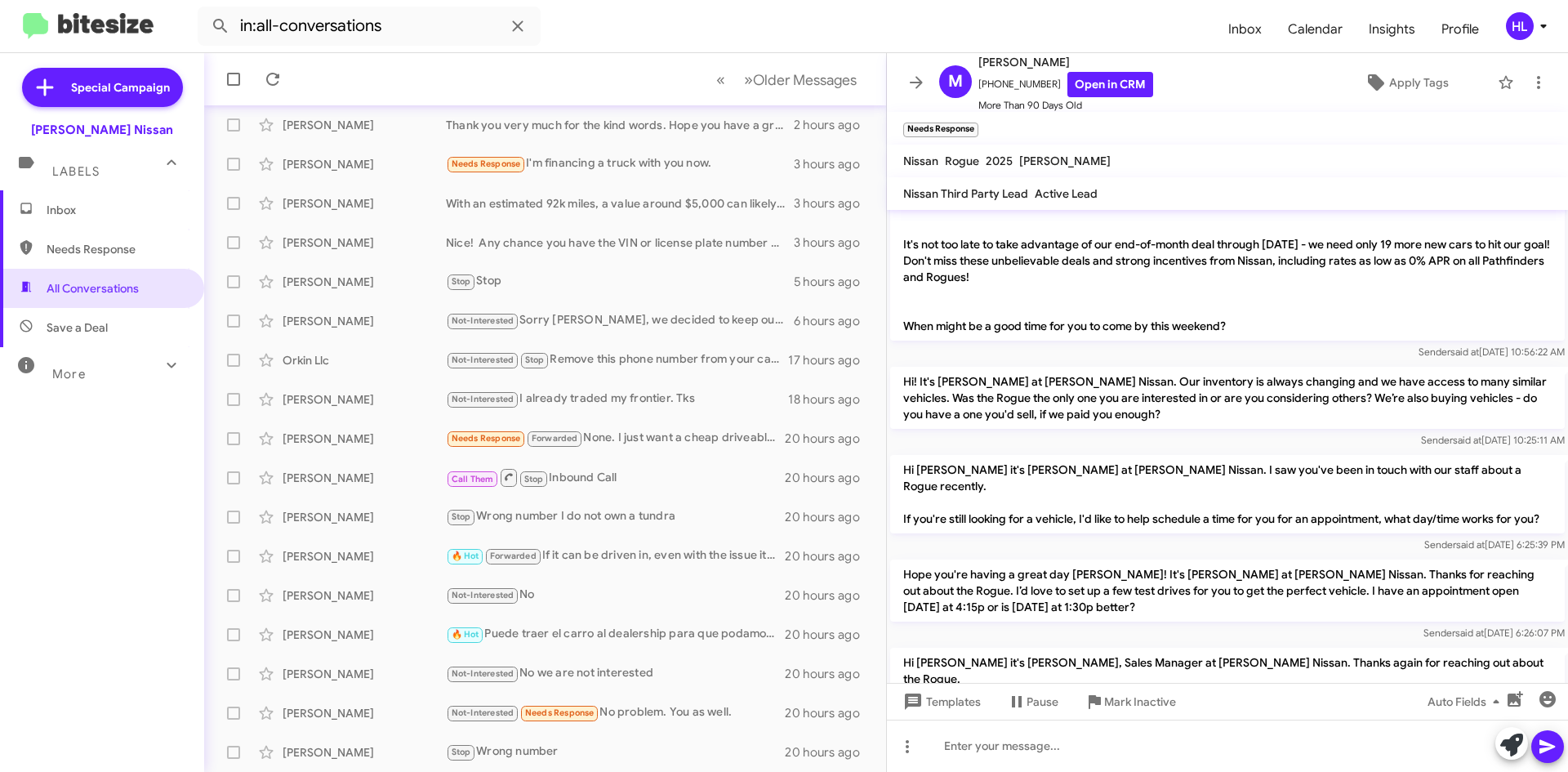
scroll to position [0, 0]
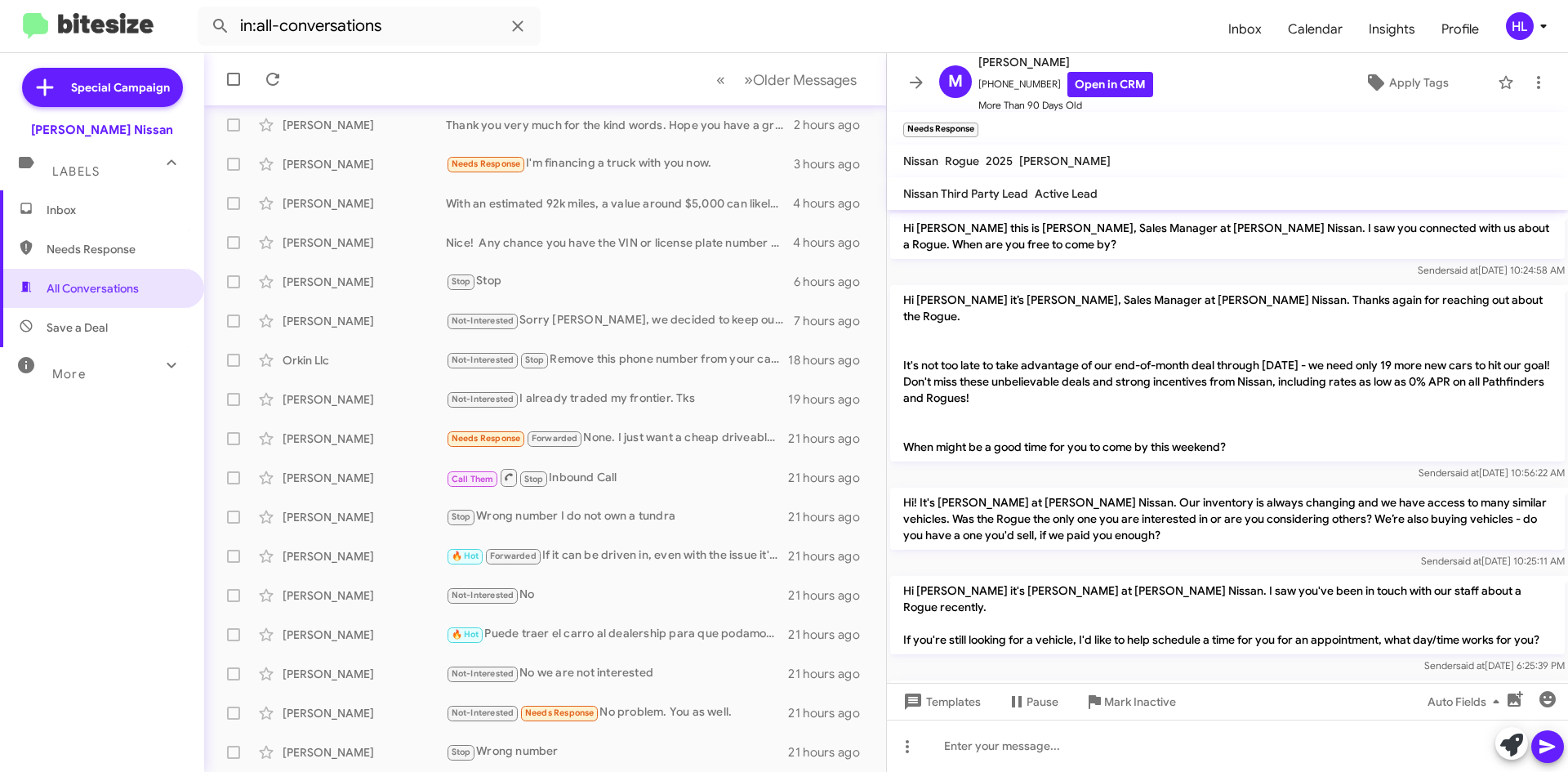
click at [103, 23] on img at bounding box center [88, 26] width 131 height 27
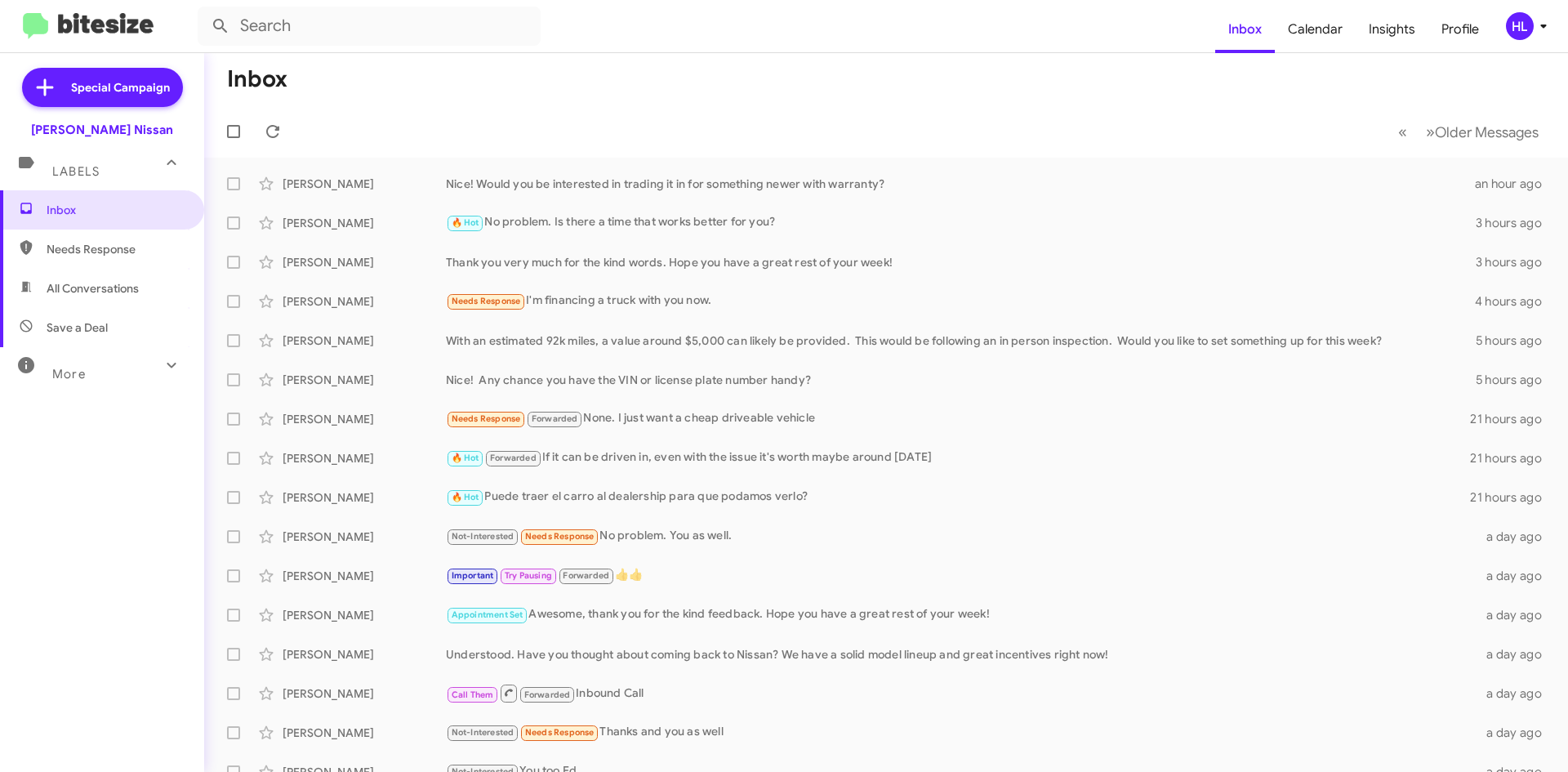
click at [83, 27] on img at bounding box center [88, 26] width 131 height 27
click at [121, 288] on span "All Conversations" at bounding box center [92, 288] width 92 height 16
type input "in:all-conversations"
